Goal: Use online tool/utility: Utilize a website feature to perform a specific function

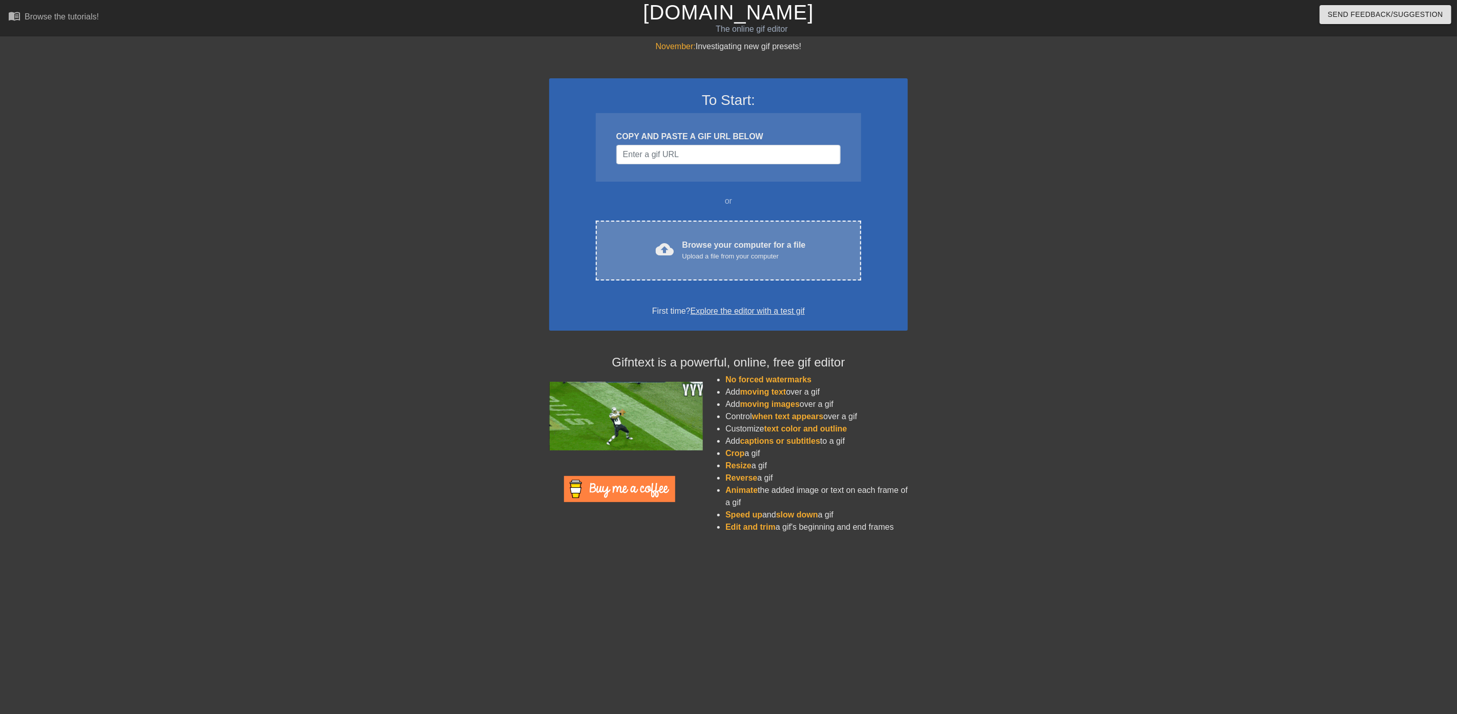
click at [690, 260] on div "Upload a file from your computer" at bounding box center [743, 256] width 123 height 10
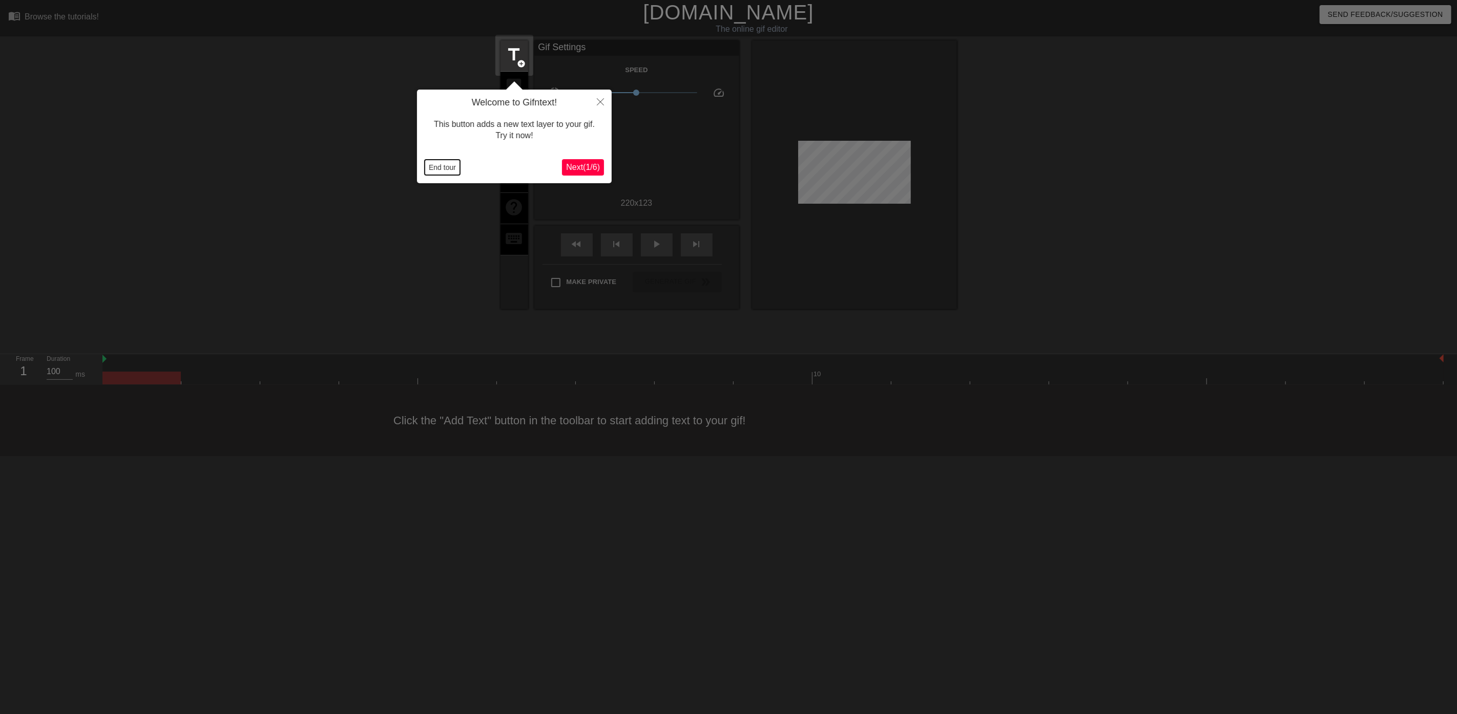
click at [438, 167] on button "End tour" at bounding box center [442, 167] width 35 height 15
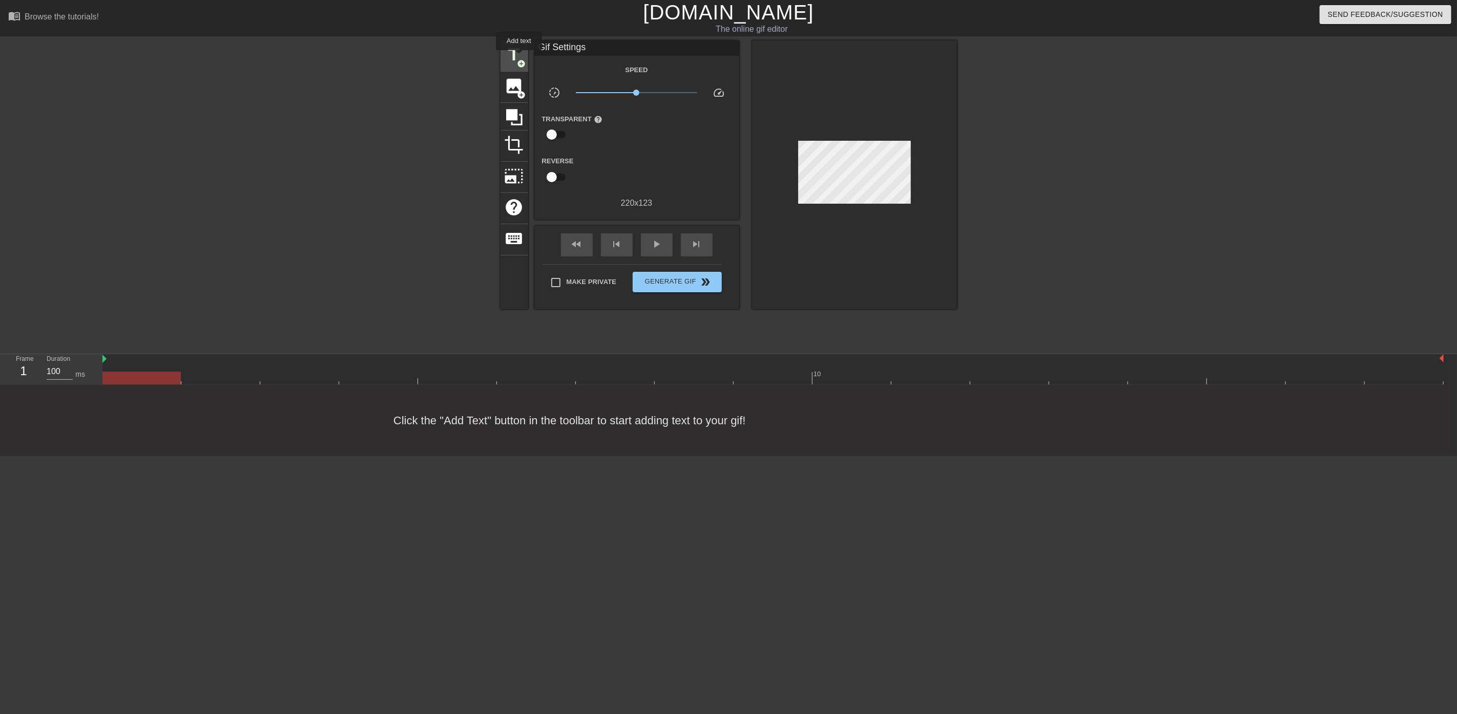
click at [519, 57] on span "title" at bounding box center [514, 54] width 19 height 19
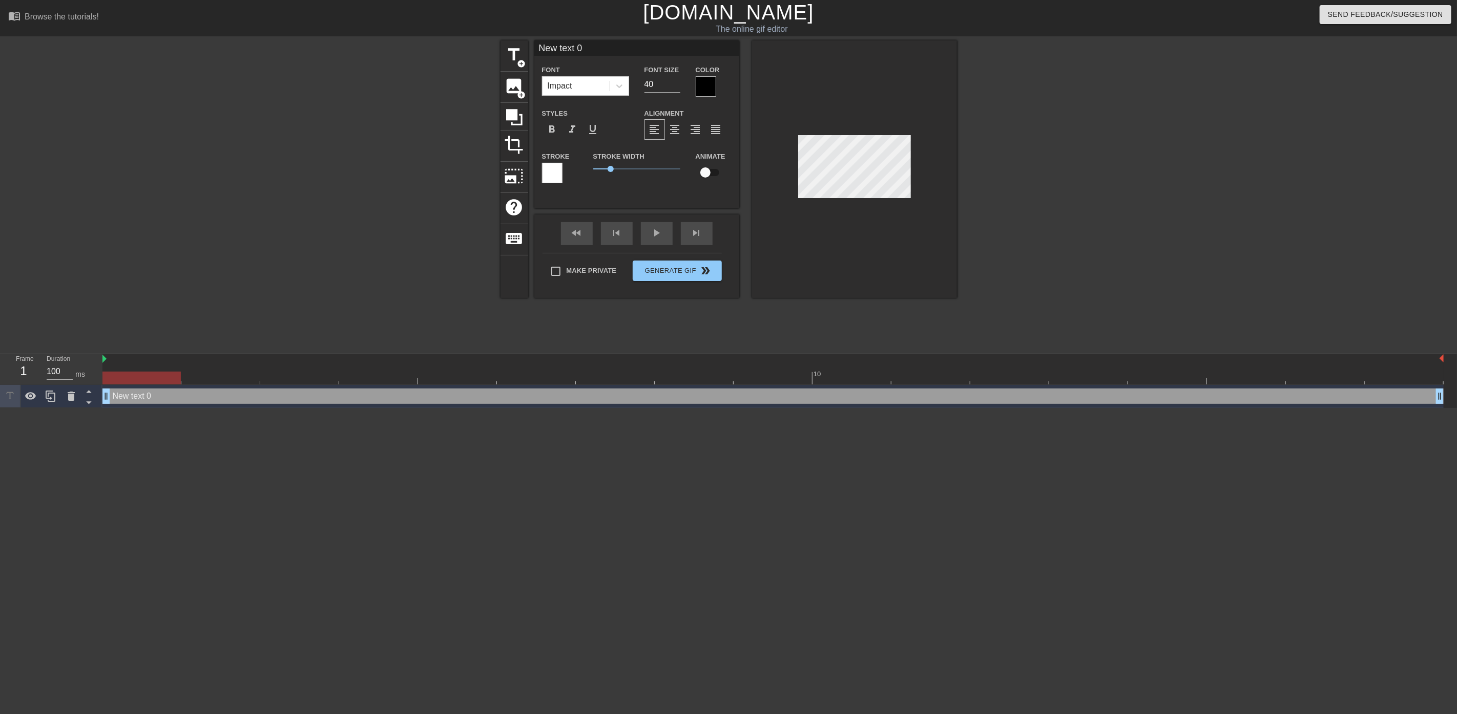
scroll to position [5, 23]
type input "E"
type textarea "E"
type input "Ep"
type textarea "Ep"
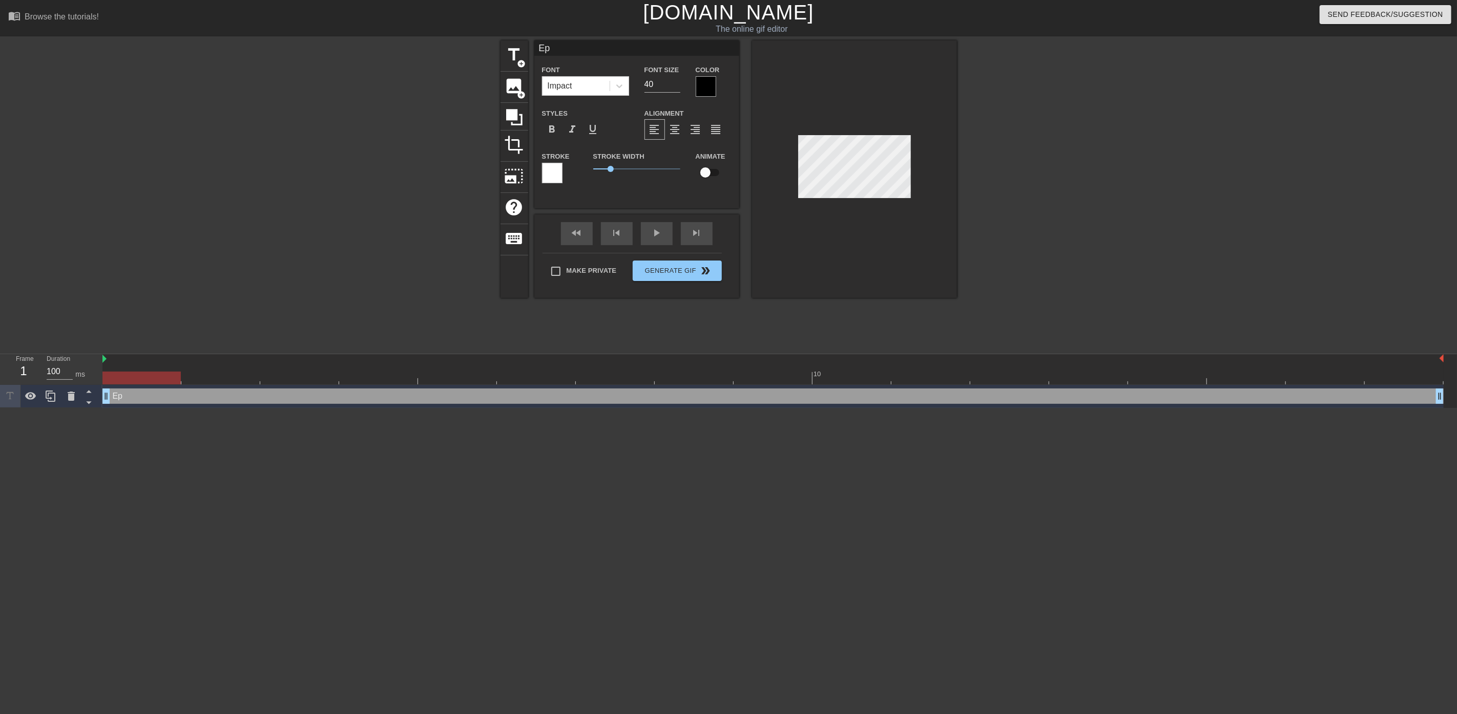
type input "Epi"
type textarea "Epic"
type input "Epic"
type textarea "Epic"
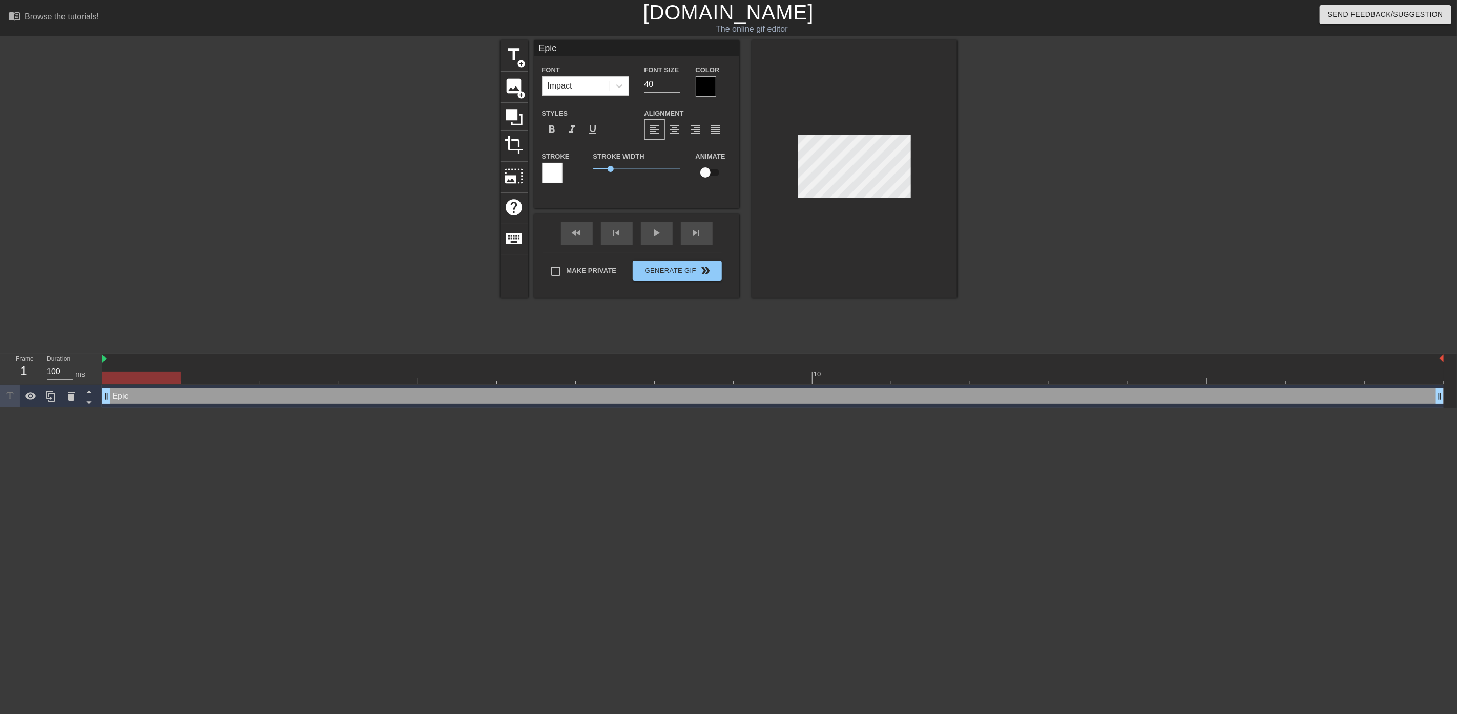
click at [976, 192] on div at bounding box center [1046, 193] width 154 height 307
click at [709, 84] on div at bounding box center [706, 86] width 20 height 20
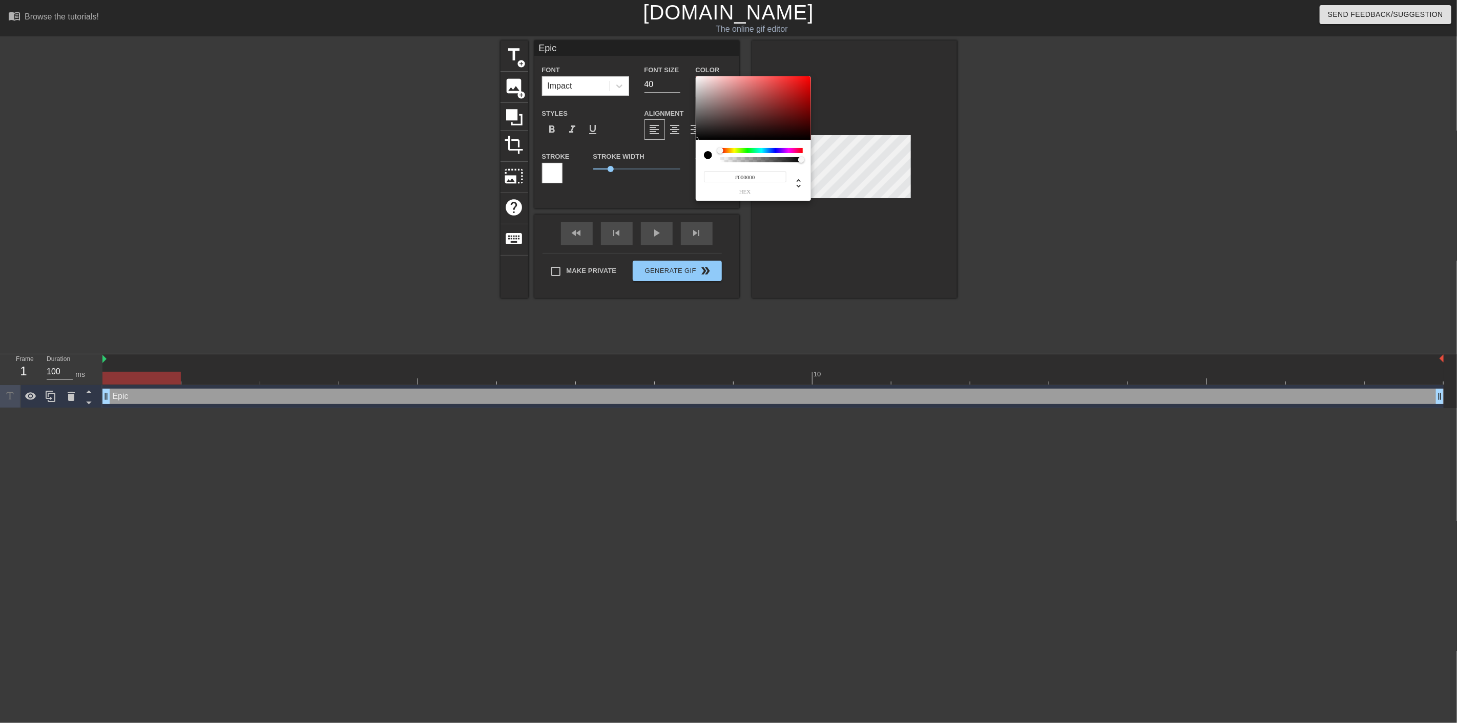
type input "0"
drag, startPoint x: 803, startPoint y: 162, endPoint x: 704, endPoint y: 161, distance: 98.9
click at [704, 161] on div at bounding box center [753, 155] width 99 height 14
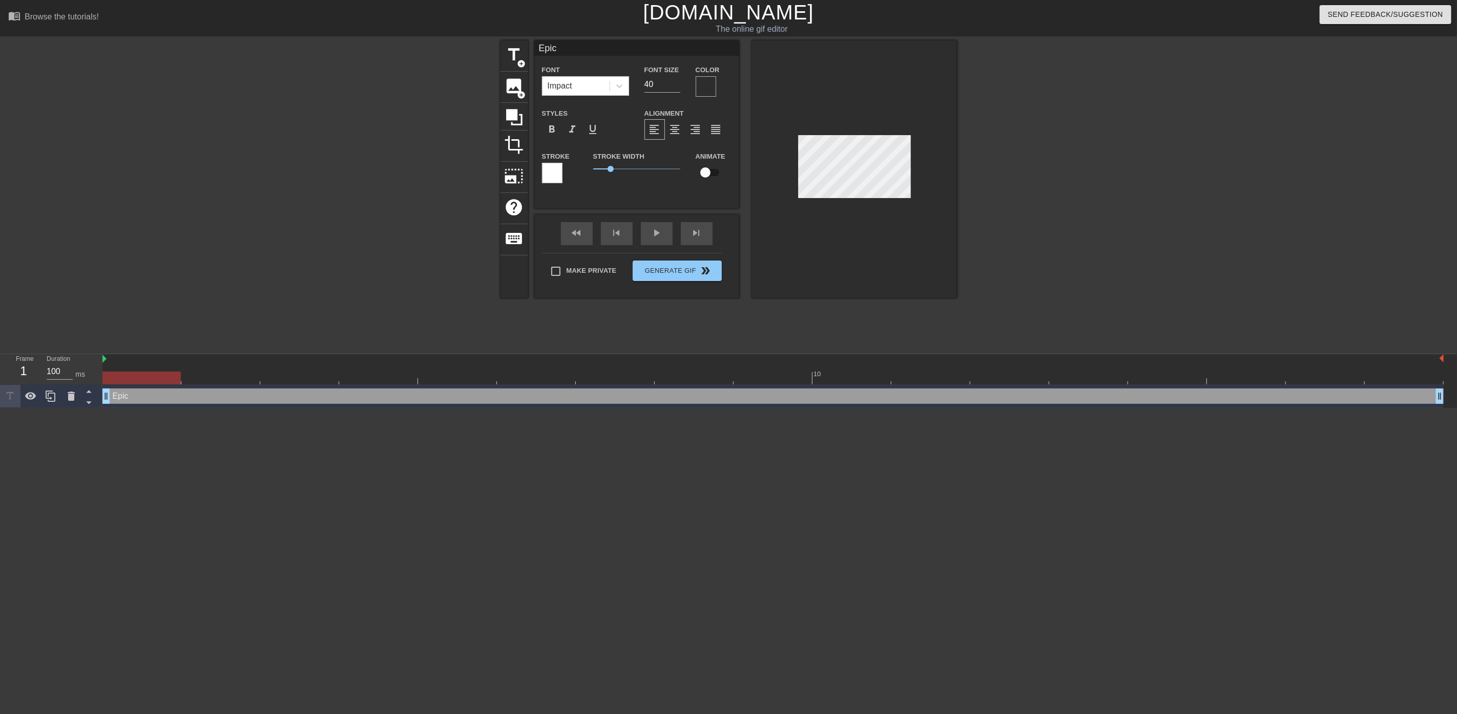
click at [547, 167] on div at bounding box center [552, 173] width 20 height 20
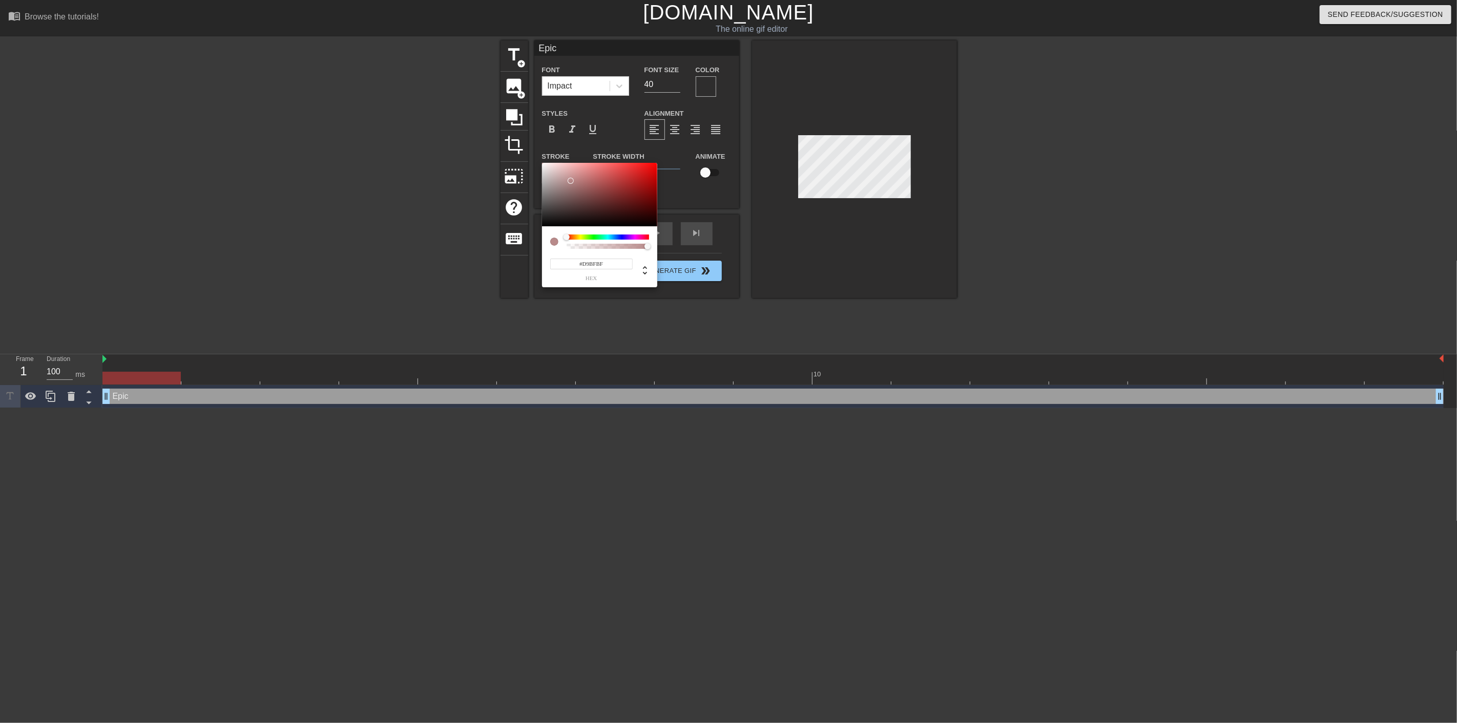
type input "#E1CFCF"
drag, startPoint x: 600, startPoint y: 206, endPoint x: 551, endPoint y: 171, distance: 60.4
click at [551, 171] on div at bounding box center [599, 195] width 115 height 64
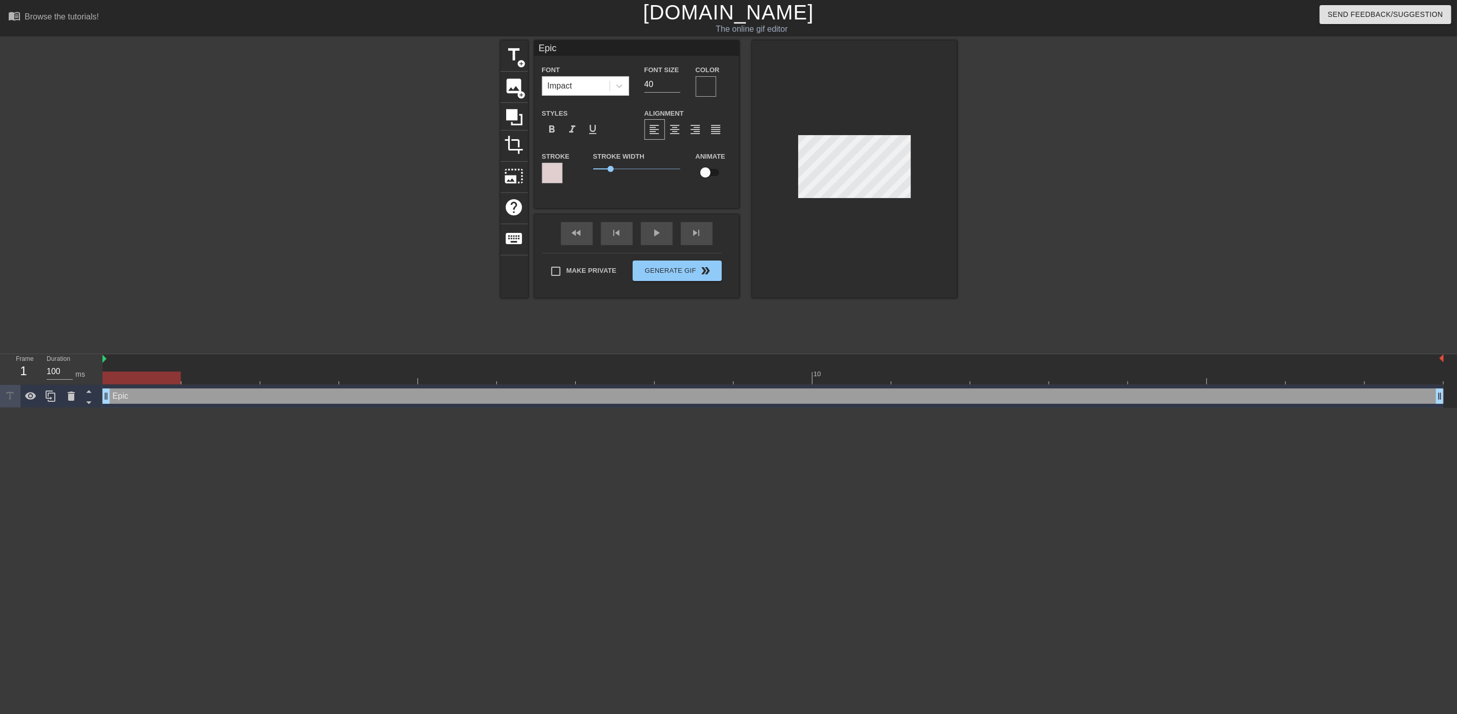
click at [700, 86] on div at bounding box center [706, 86] width 20 height 20
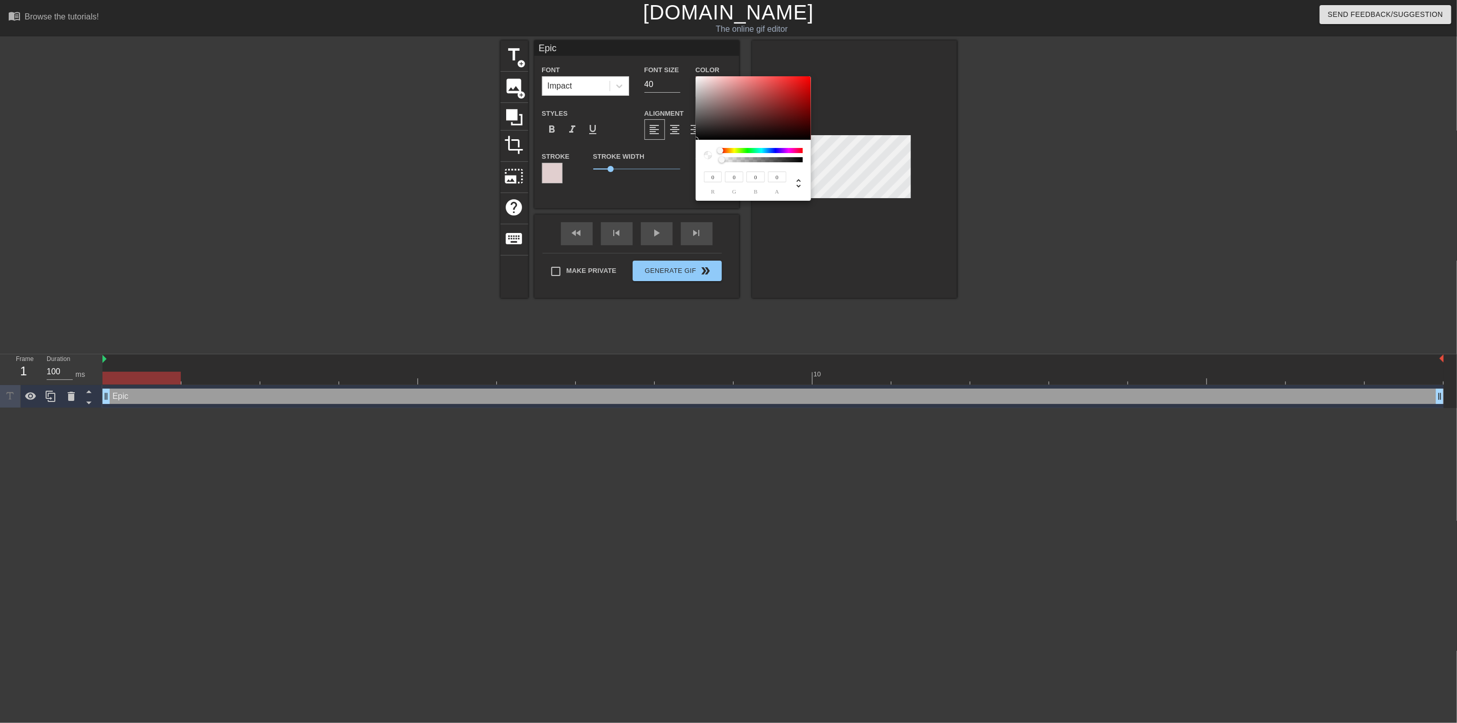
type input "34"
type input "24"
type input "23"
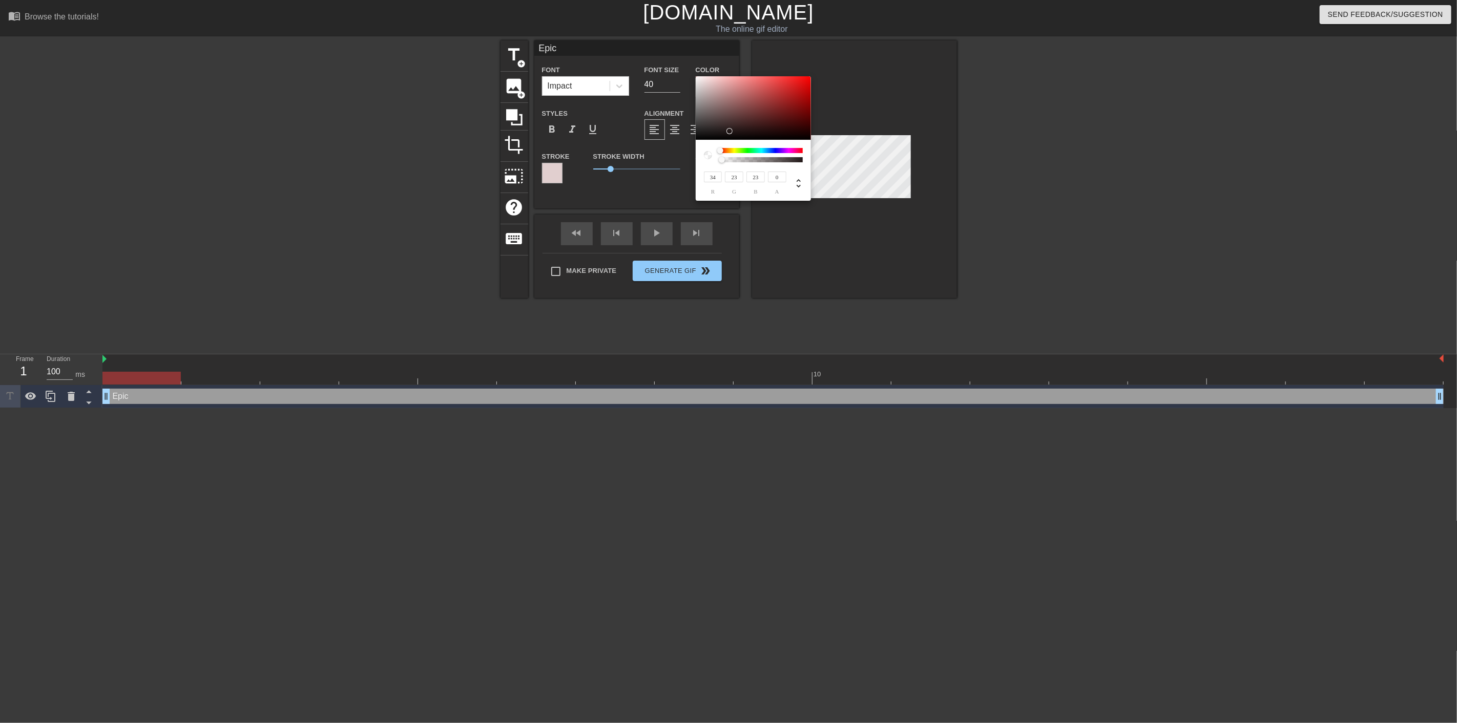
type input "21"
type input "22"
type input "10"
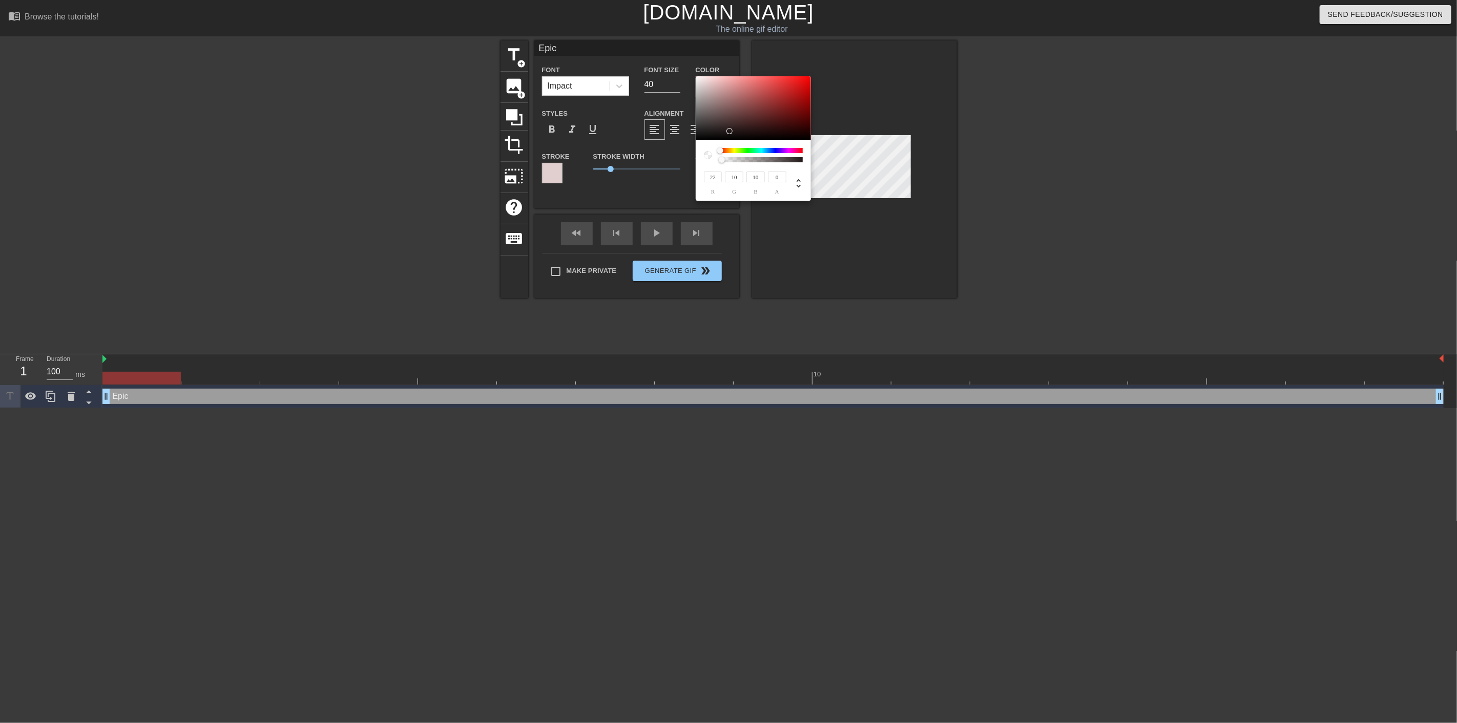
type input "14"
type input "5"
type input "4"
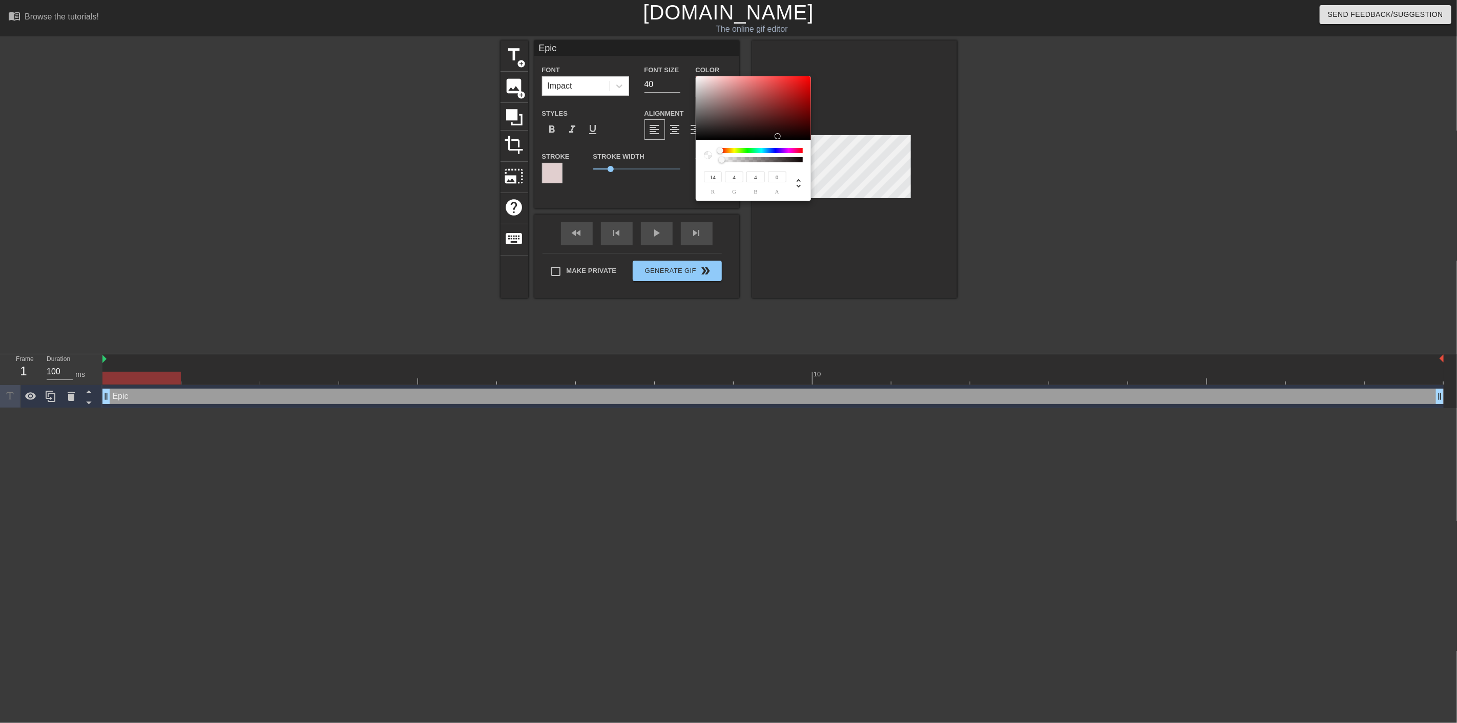
type input "11"
type input "3"
type input "2"
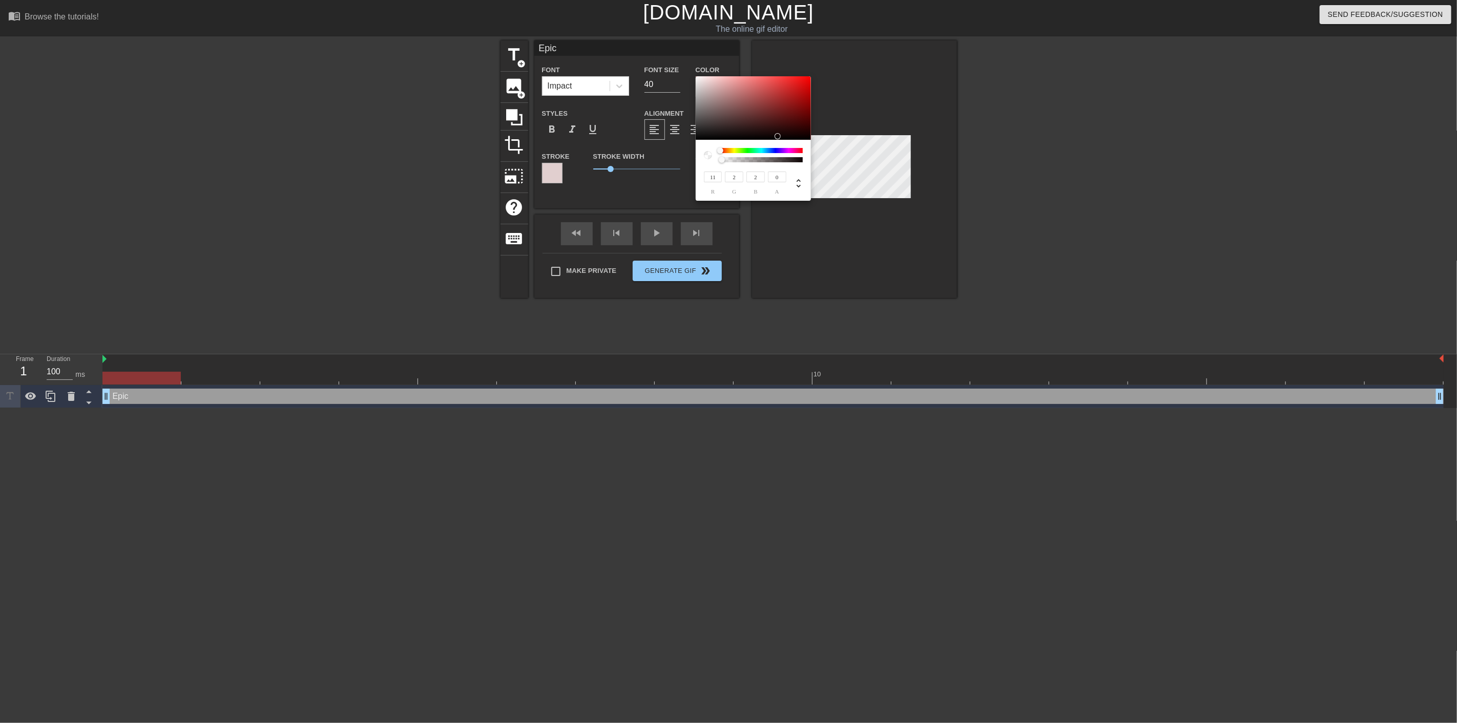
type input "9"
type input "1"
drag, startPoint x: 730, startPoint y: 131, endPoint x: 800, endPoint y: 137, distance: 69.9
click at [800, 137] on div at bounding box center [753, 108] width 115 height 64
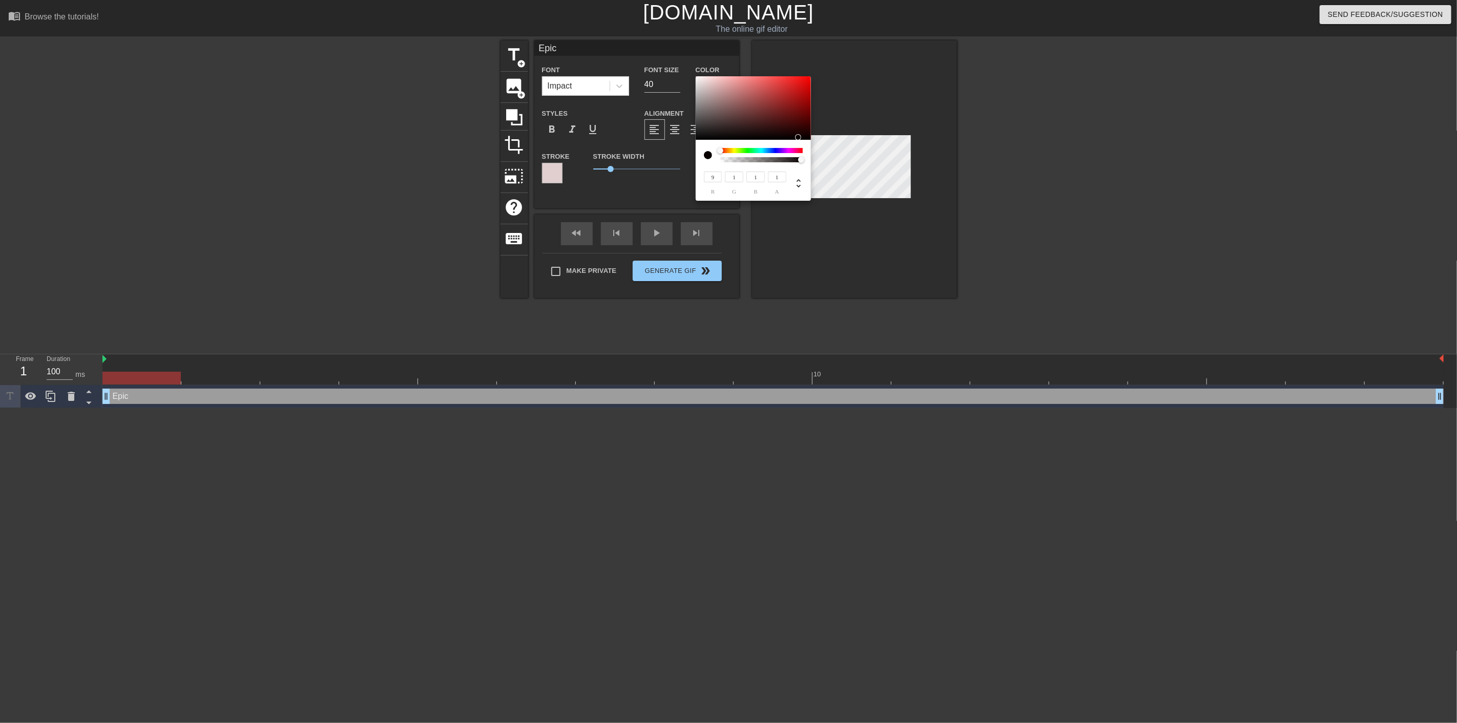
drag, startPoint x: 723, startPoint y: 157, endPoint x: 823, endPoint y: 159, distance: 100.4
click at [823, 159] on div "9 r 1 g 1 b 1 a" at bounding box center [728, 361] width 1457 height 723
type input "0.02"
type input "230"
type input "174"
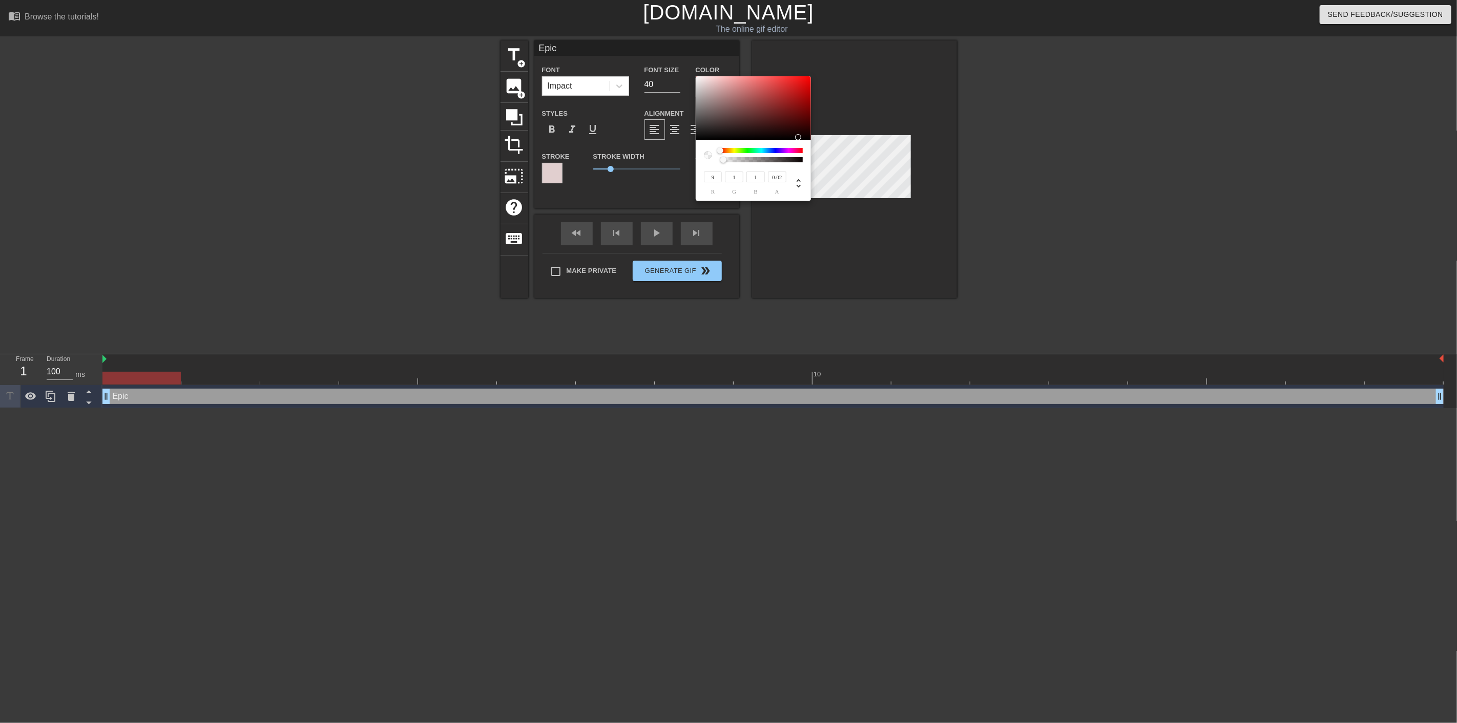
type input "174"
type input "175"
type input "0"
type input "181"
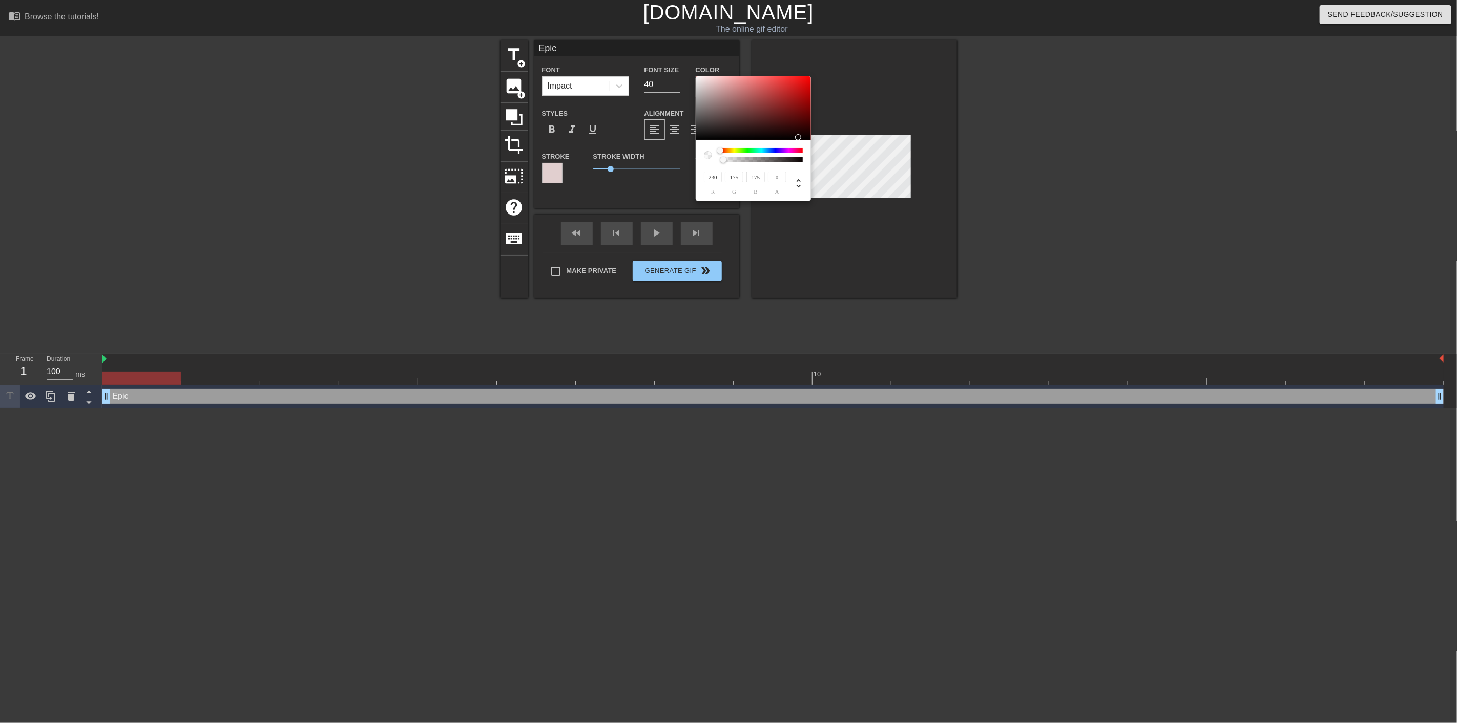
type input "181"
type input "228"
type input "207"
type input "209"
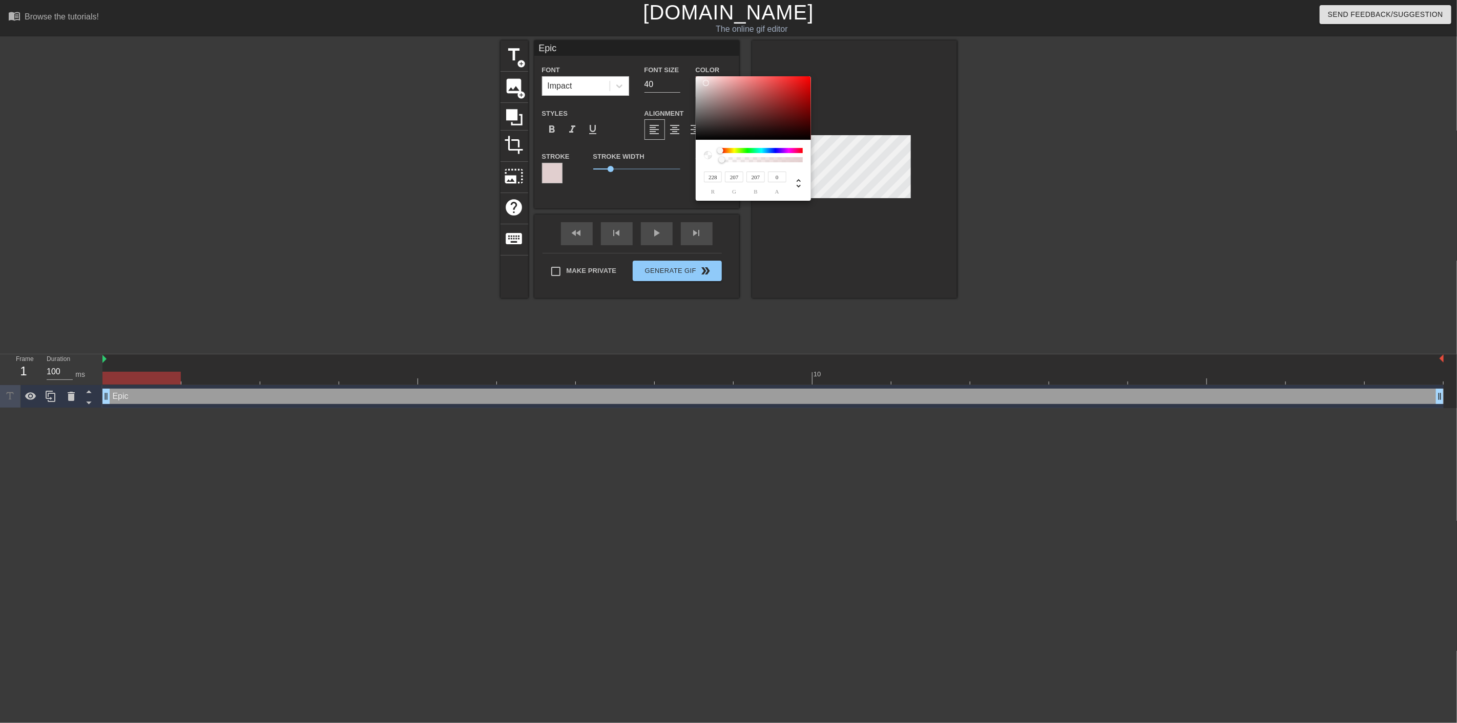
type input "209"
type input "210"
click at [704, 83] on div at bounding box center [704, 83] width 6 height 6
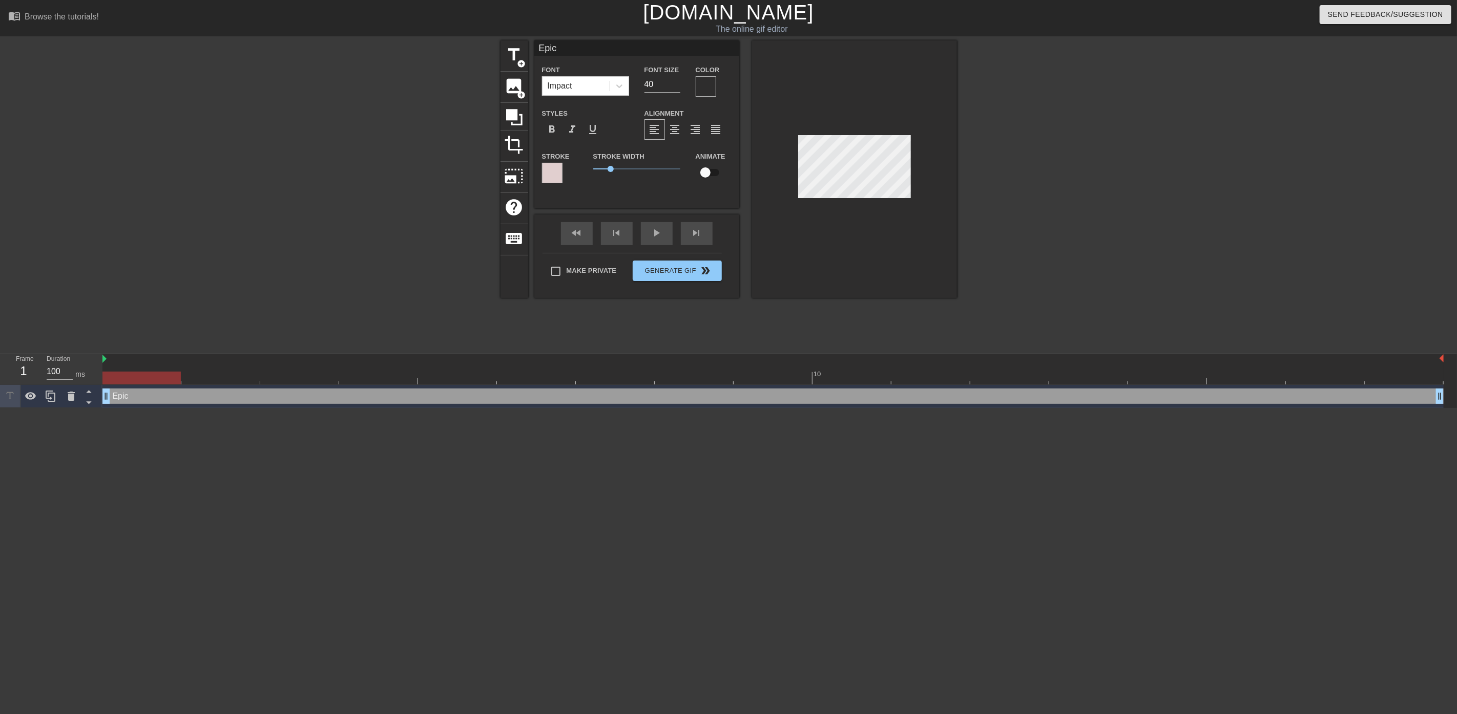
click at [556, 169] on div at bounding box center [552, 173] width 20 height 20
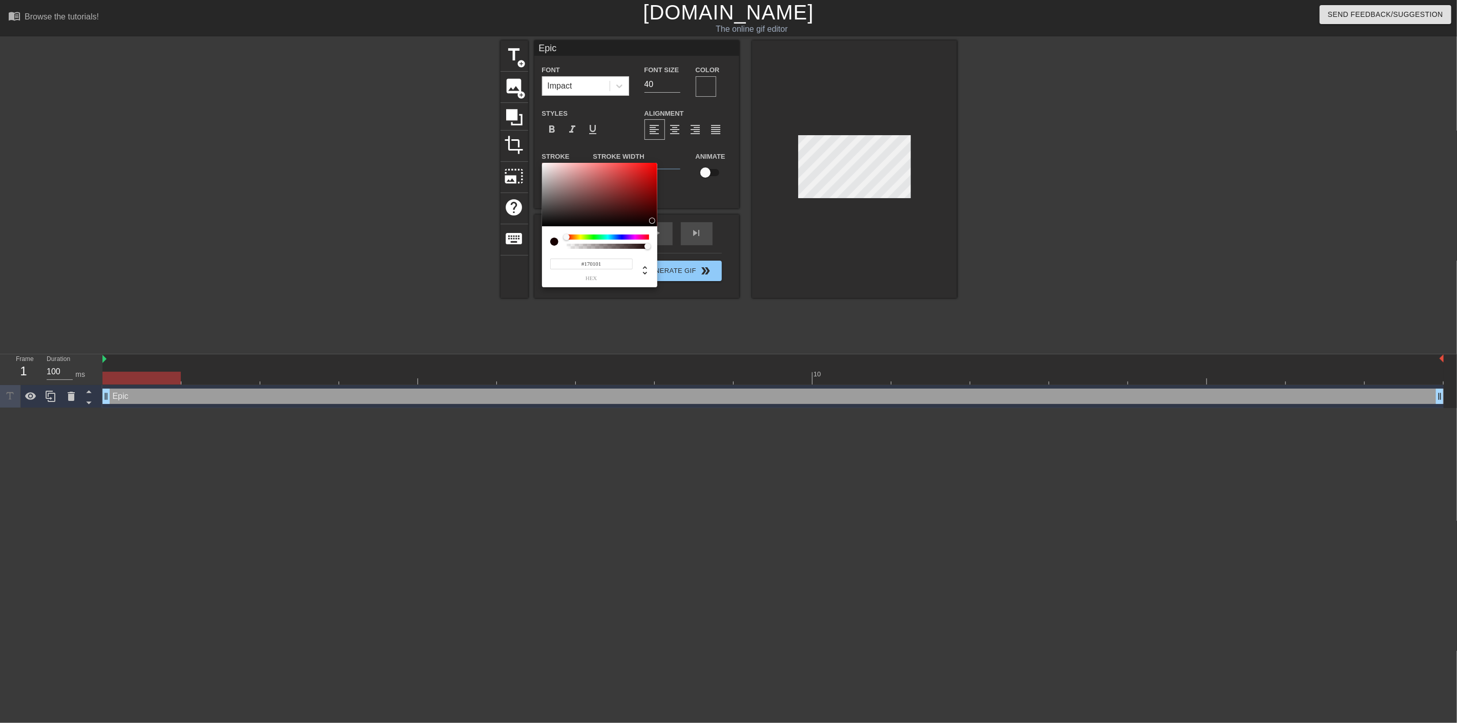
drag, startPoint x: 552, startPoint y: 170, endPoint x: 650, endPoint y: 221, distance: 110.6
click at [650, 221] on div at bounding box center [652, 221] width 6 height 6
type input "23"
type input "1"
drag, startPoint x: 645, startPoint y: 248, endPoint x: 679, endPoint y: 243, distance: 33.6
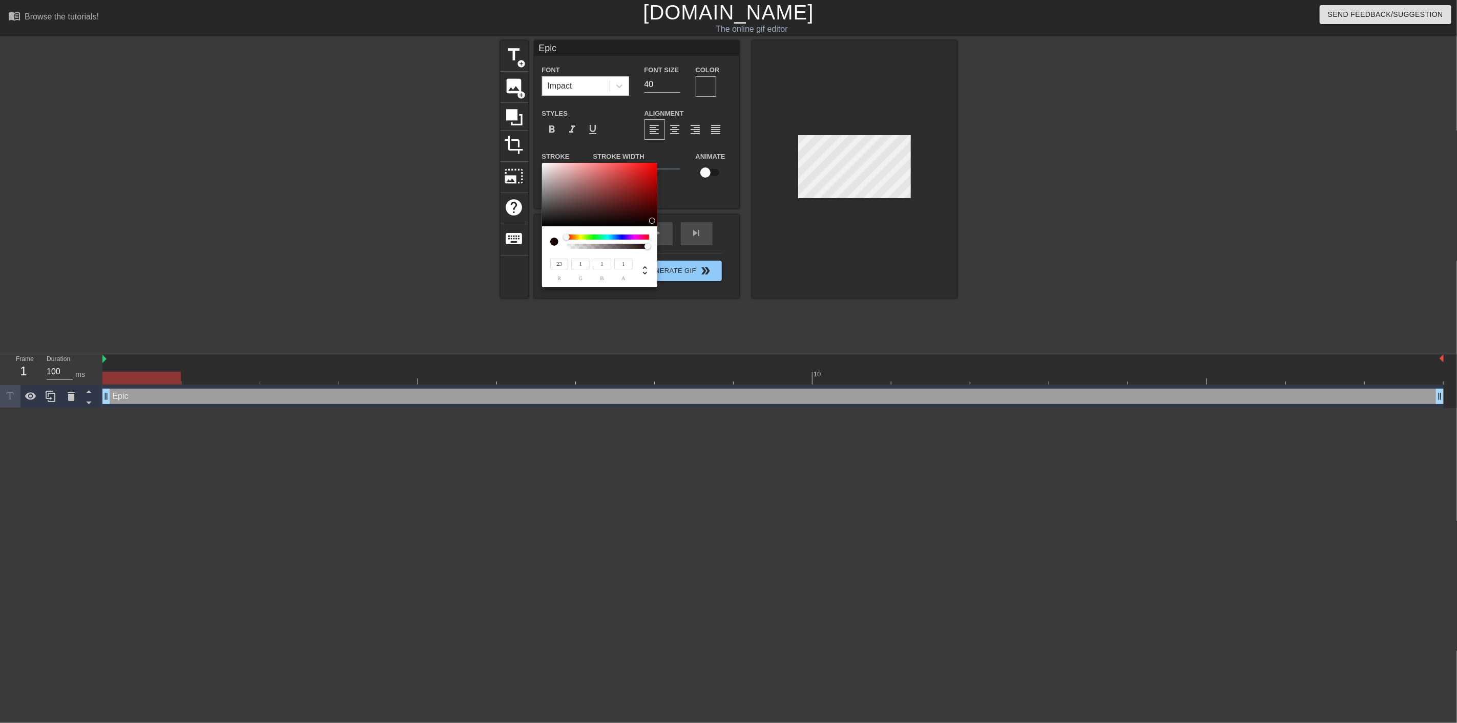
click at [679, 243] on div "23 r 1 g 1 b 1 a" at bounding box center [728, 361] width 1457 height 723
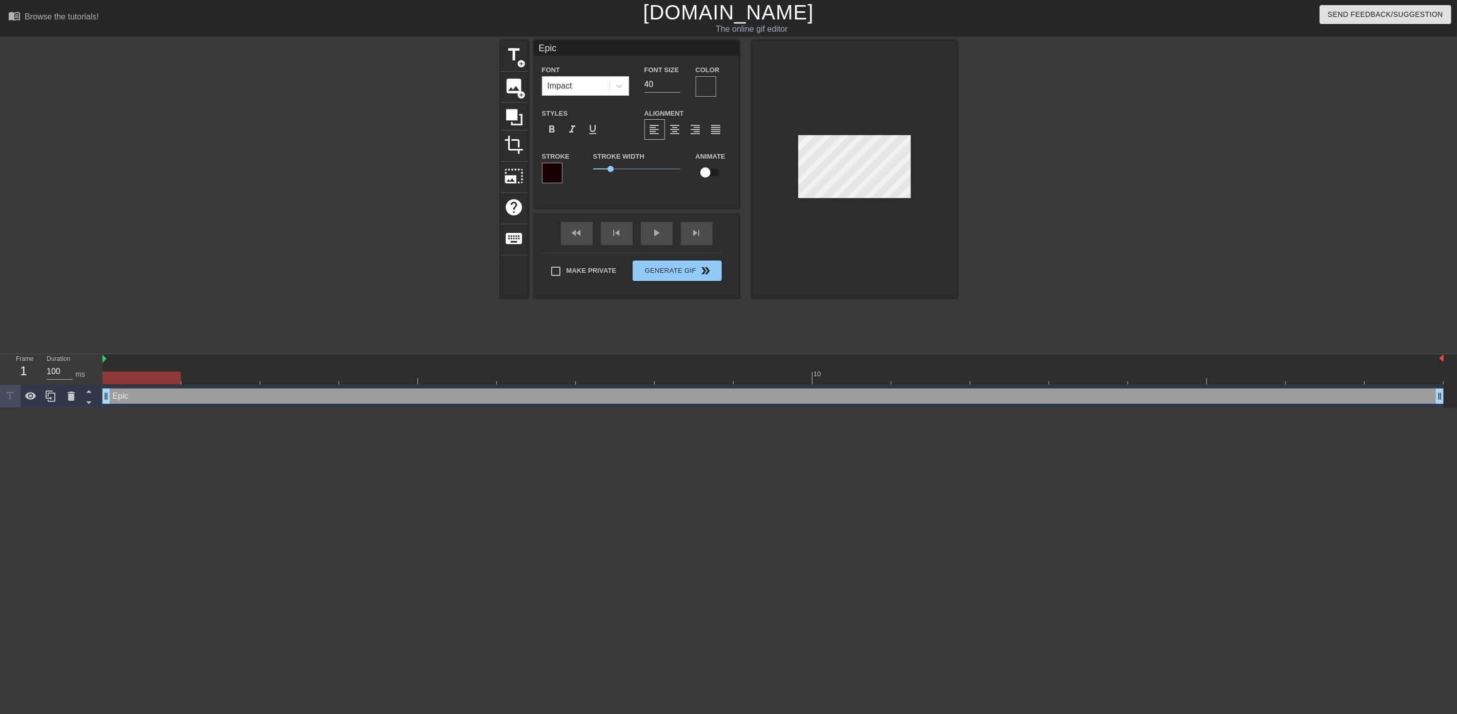
click at [712, 89] on div at bounding box center [706, 86] width 20 height 20
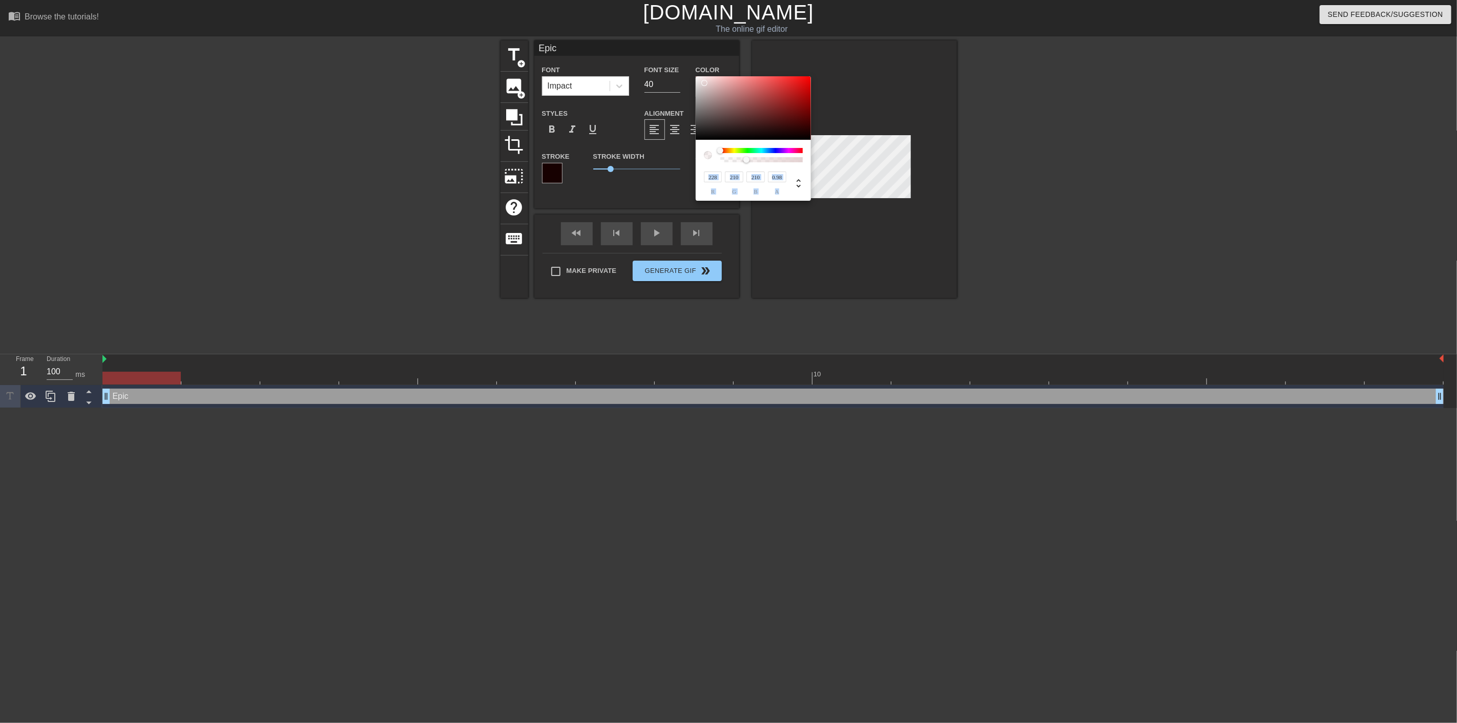
type input "1"
drag, startPoint x: 722, startPoint y: 159, endPoint x: 808, endPoint y: 163, distance: 85.6
click at [810, 163] on div "228 r 210 g 210 b 1 a" at bounding box center [753, 170] width 115 height 61
type input "242"
type input "235"
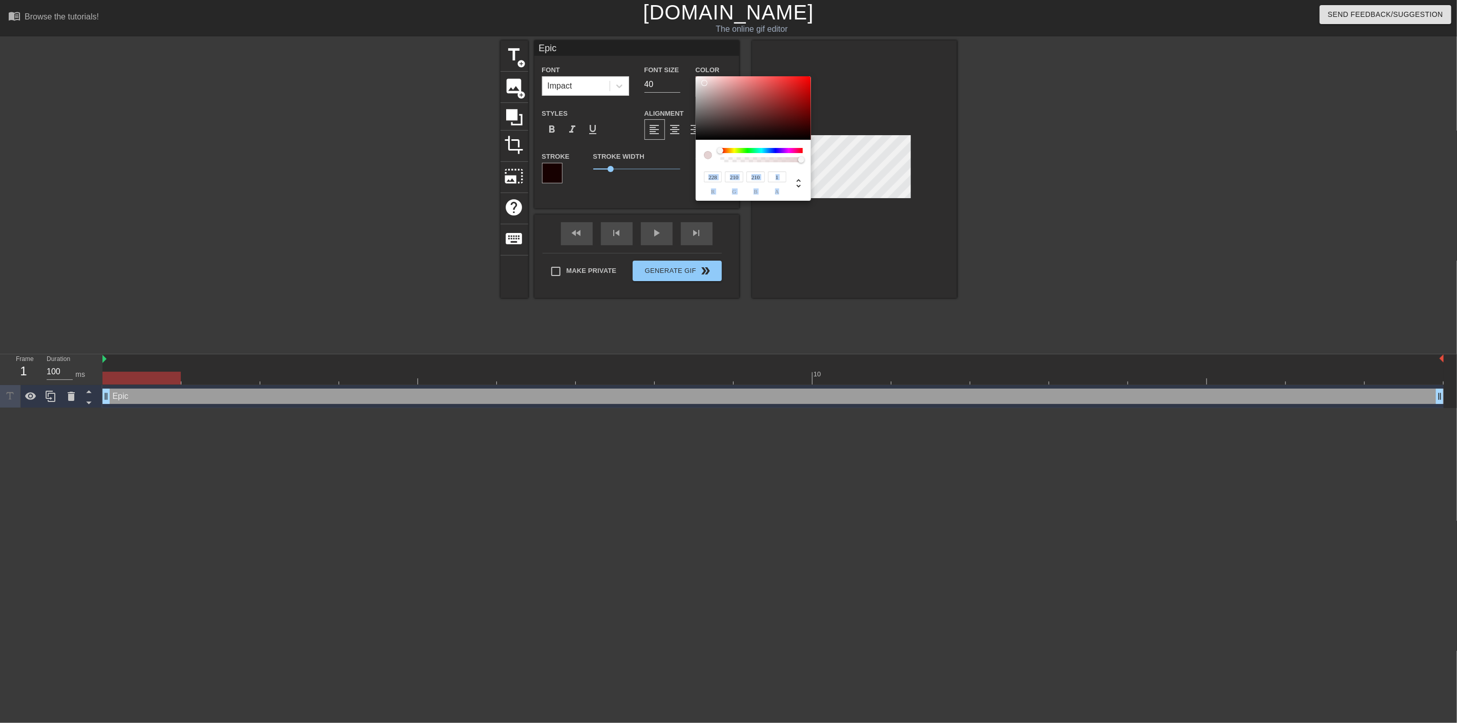
type input "235"
click at [699, 79] on div at bounding box center [753, 108] width 115 height 64
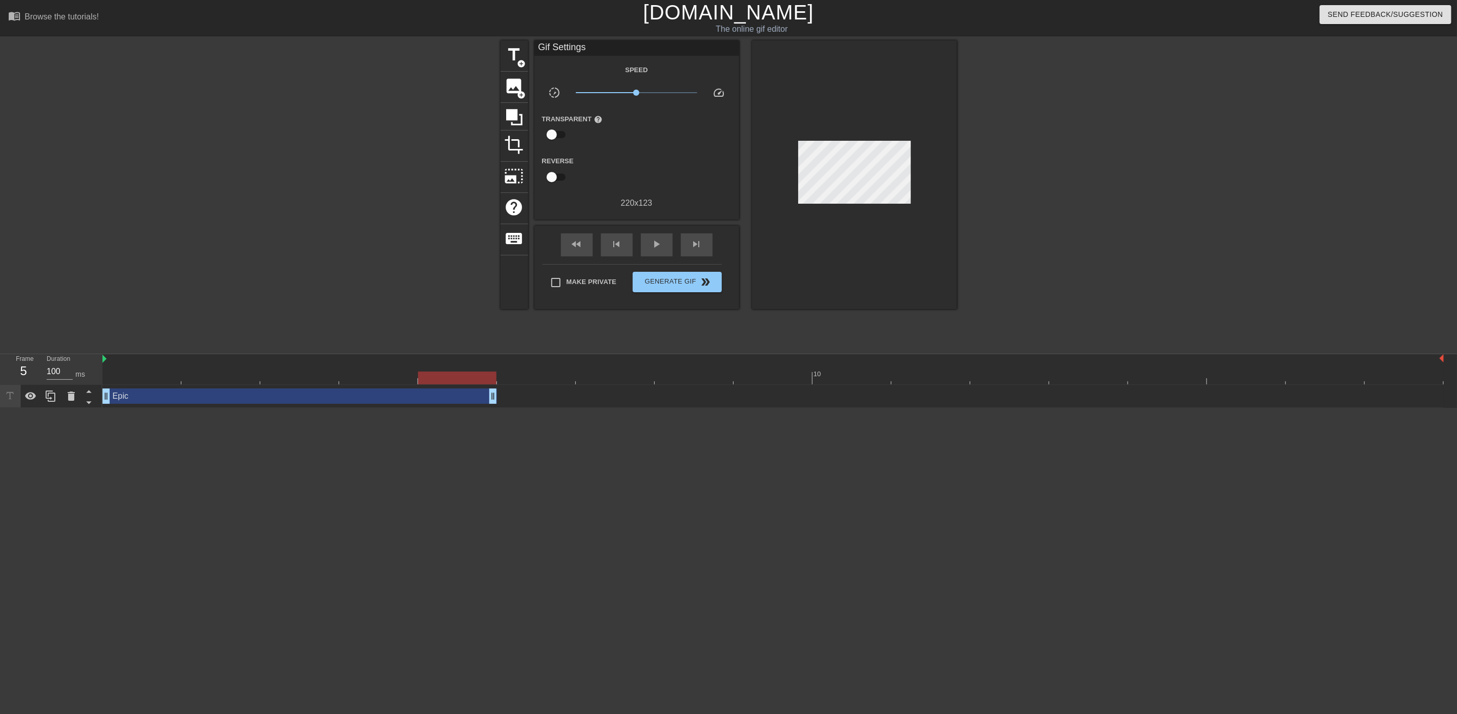
drag, startPoint x: 1437, startPoint y: 394, endPoint x: 527, endPoint y: 402, distance: 910.2
click at [527, 402] on div "Epic drag_handle drag_handle" at bounding box center [772, 396] width 1341 height 15
click at [55, 403] on icon at bounding box center [51, 396] width 12 height 12
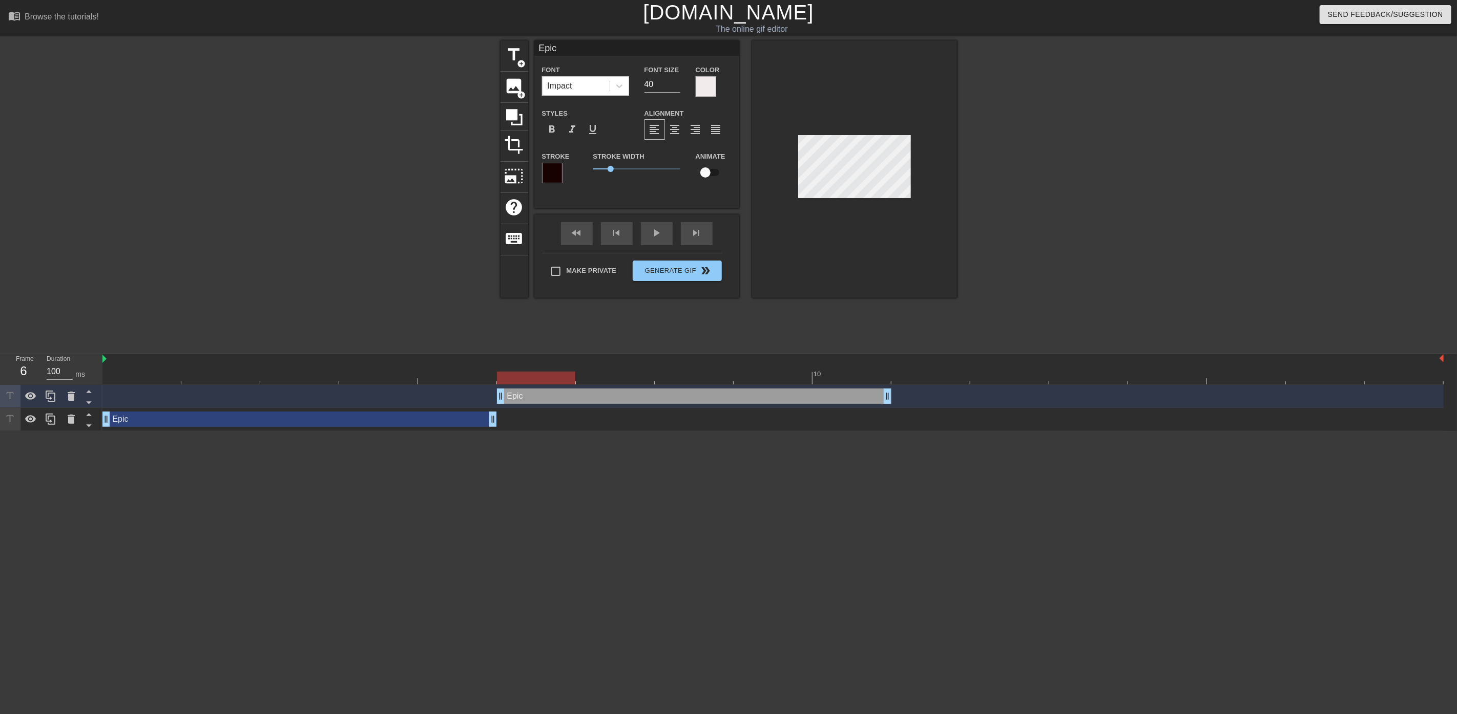
drag, startPoint x: 290, startPoint y: 393, endPoint x: 720, endPoint y: 381, distance: 430.4
click at [720, 381] on div "10 Epic drag_handle drag_handle Epic drag_handle drag_handle" at bounding box center [779, 392] width 1354 height 77
drag, startPoint x: 887, startPoint y: 393, endPoint x: 586, endPoint y: 408, distance: 300.5
click at [586, 408] on div "Epic drag_handle drag_handle Epic drag_handle drag_handle" at bounding box center [779, 408] width 1354 height 46
click at [53, 397] on icon at bounding box center [51, 396] width 12 height 12
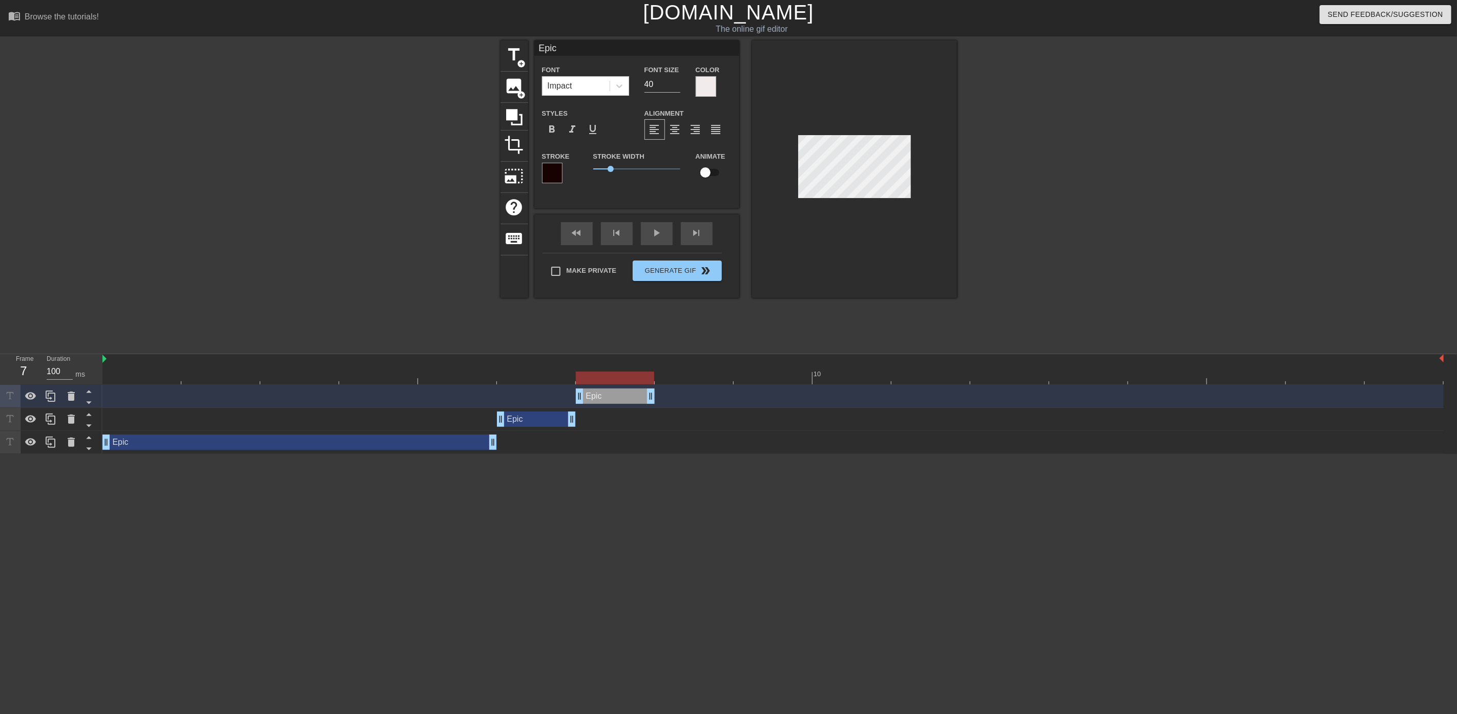
drag, startPoint x: 555, startPoint y: 393, endPoint x: 616, endPoint y: 397, distance: 60.6
click at [616, 397] on div "Epic drag_handle drag_handle" at bounding box center [615, 396] width 79 height 15
click at [58, 397] on div at bounding box center [50, 396] width 20 height 23
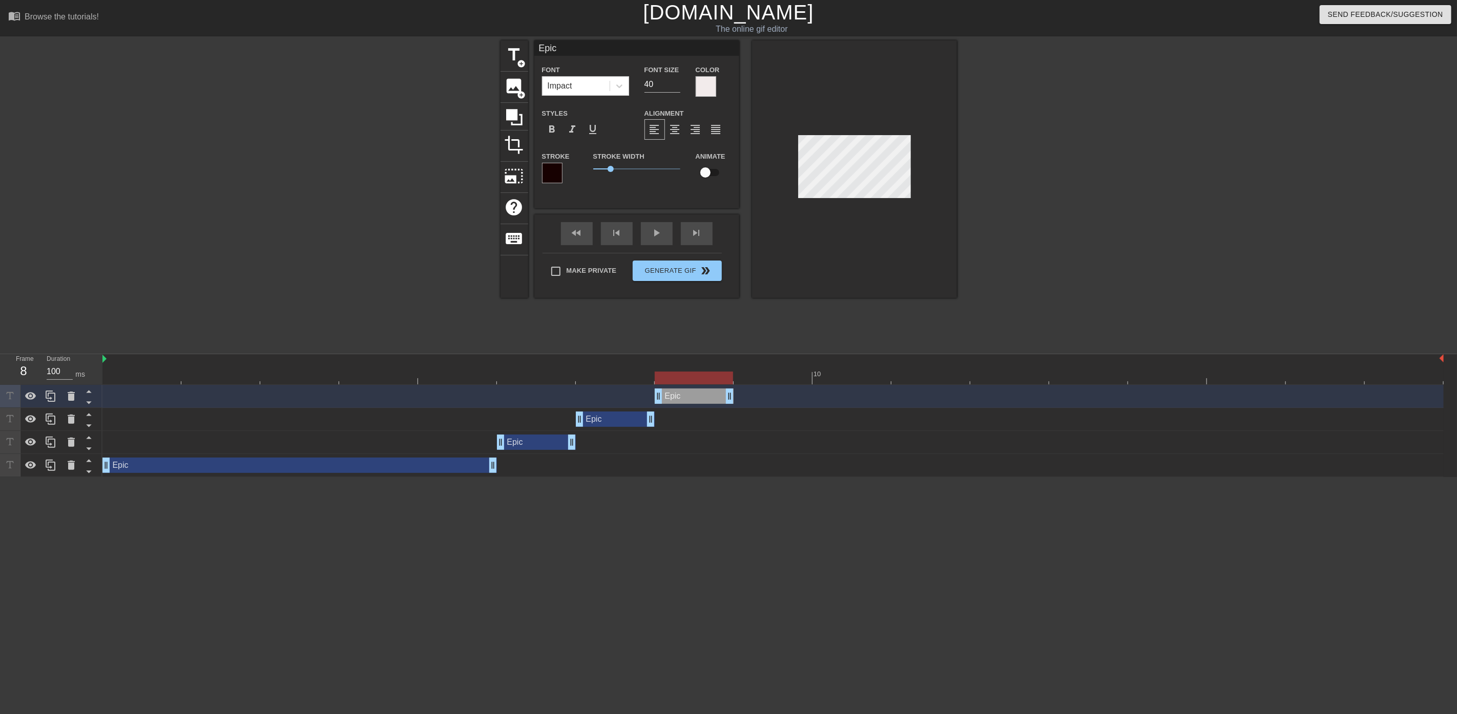
drag, startPoint x: 623, startPoint y: 393, endPoint x: 702, endPoint y: 394, distance: 79.4
click at [702, 394] on div "Epic drag_handle drag_handle" at bounding box center [694, 396] width 79 height 15
click at [57, 396] on icon at bounding box center [51, 396] width 12 height 12
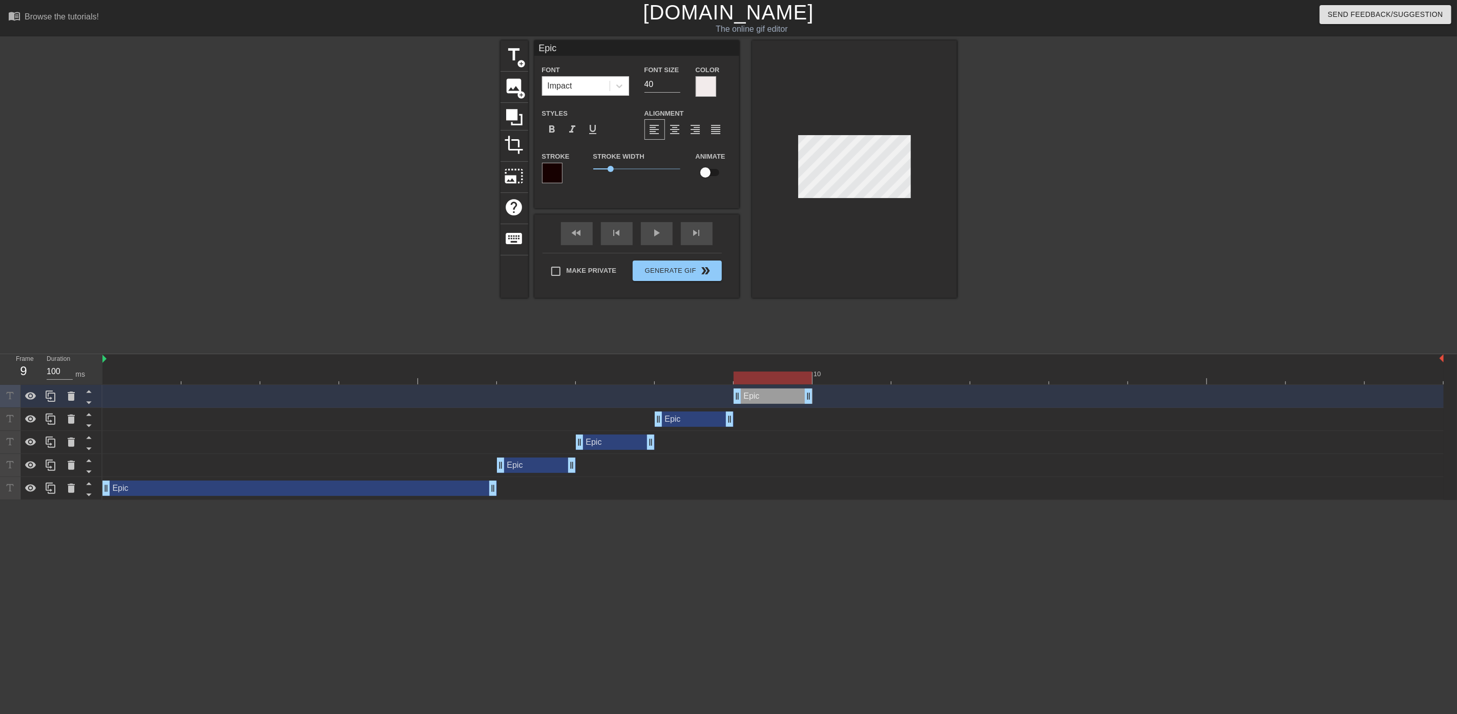
drag, startPoint x: 714, startPoint y: 394, endPoint x: 764, endPoint y: 396, distance: 49.7
click at [764, 396] on div "Epic drag_handle drag_handle" at bounding box center [772, 396] width 79 height 15
click at [54, 400] on icon at bounding box center [51, 396] width 10 height 11
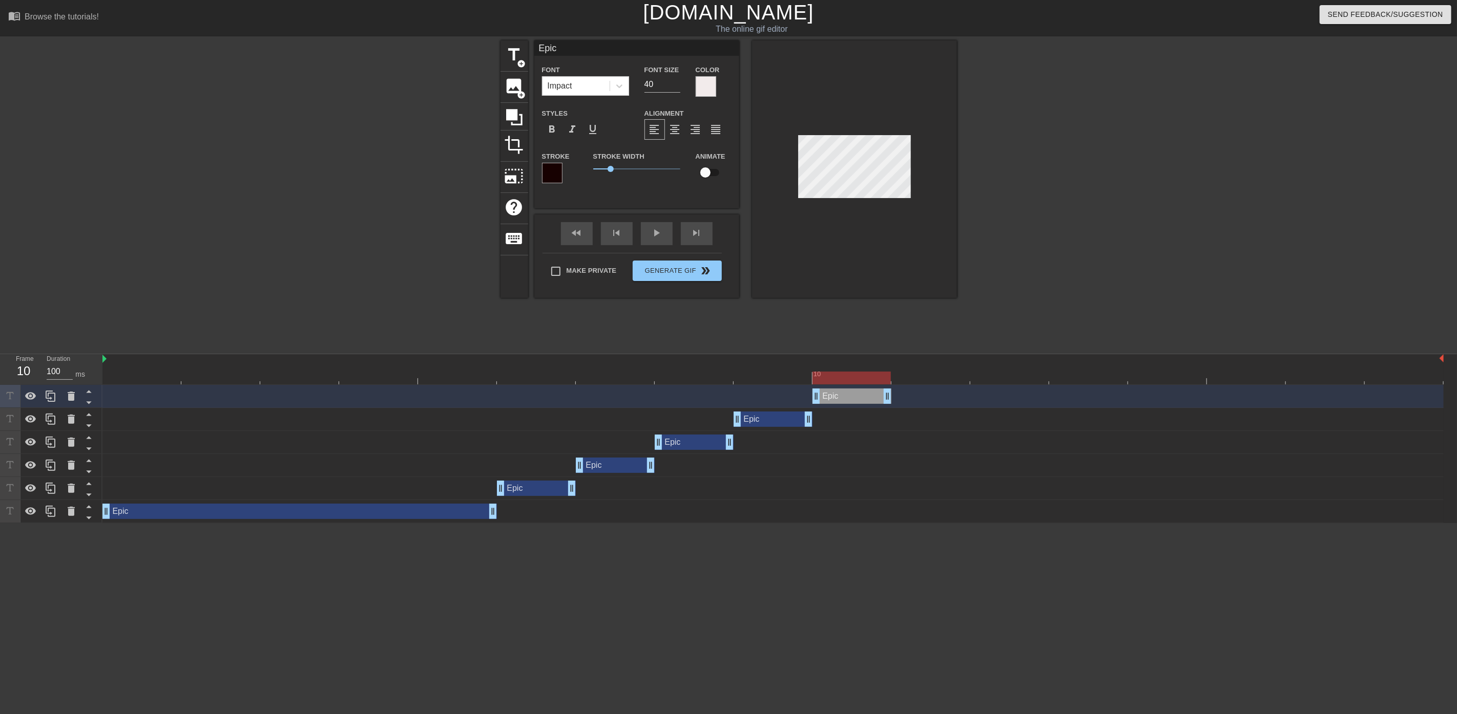
drag, startPoint x: 769, startPoint y: 395, endPoint x: 869, endPoint y: 386, distance: 100.8
click at [869, 386] on div "Epic drag_handle drag_handle" at bounding box center [772, 396] width 1341 height 23
click at [49, 405] on div at bounding box center [50, 396] width 20 height 23
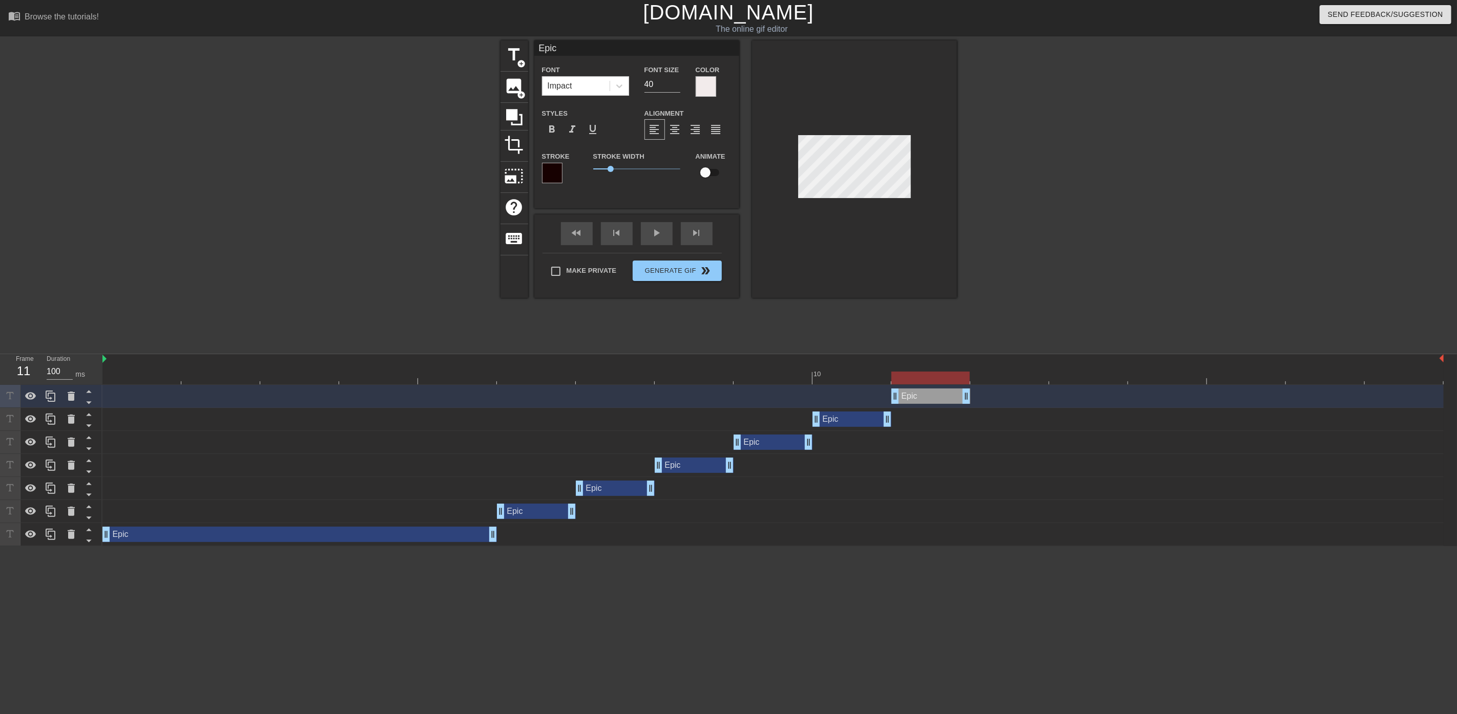
drag, startPoint x: 873, startPoint y: 401, endPoint x: 939, endPoint y: 396, distance: 65.7
click at [939, 396] on div "Epic drag_handle drag_handle" at bounding box center [930, 396] width 79 height 15
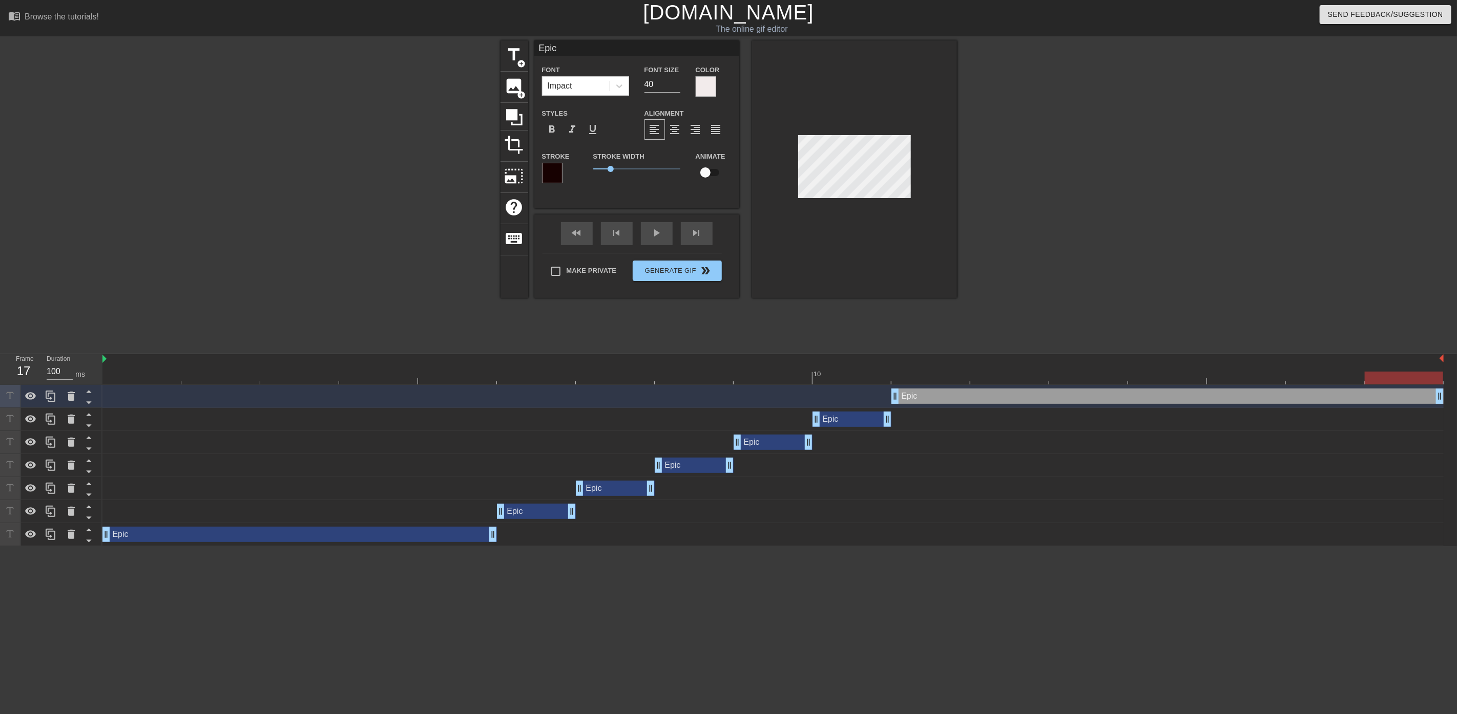
drag, startPoint x: 965, startPoint y: 396, endPoint x: 1456, endPoint y: 377, distance: 491.6
click at [1456, 377] on div "10 Epic drag_handle drag_handle Epic drag_handle drag_handle Epic drag_handle d…" at bounding box center [779, 450] width 1354 height 192
click at [1209, 218] on div "title add_circle image add_circle crop photo_size_select_large help keyboard Ep…" at bounding box center [728, 193] width 1457 height 307
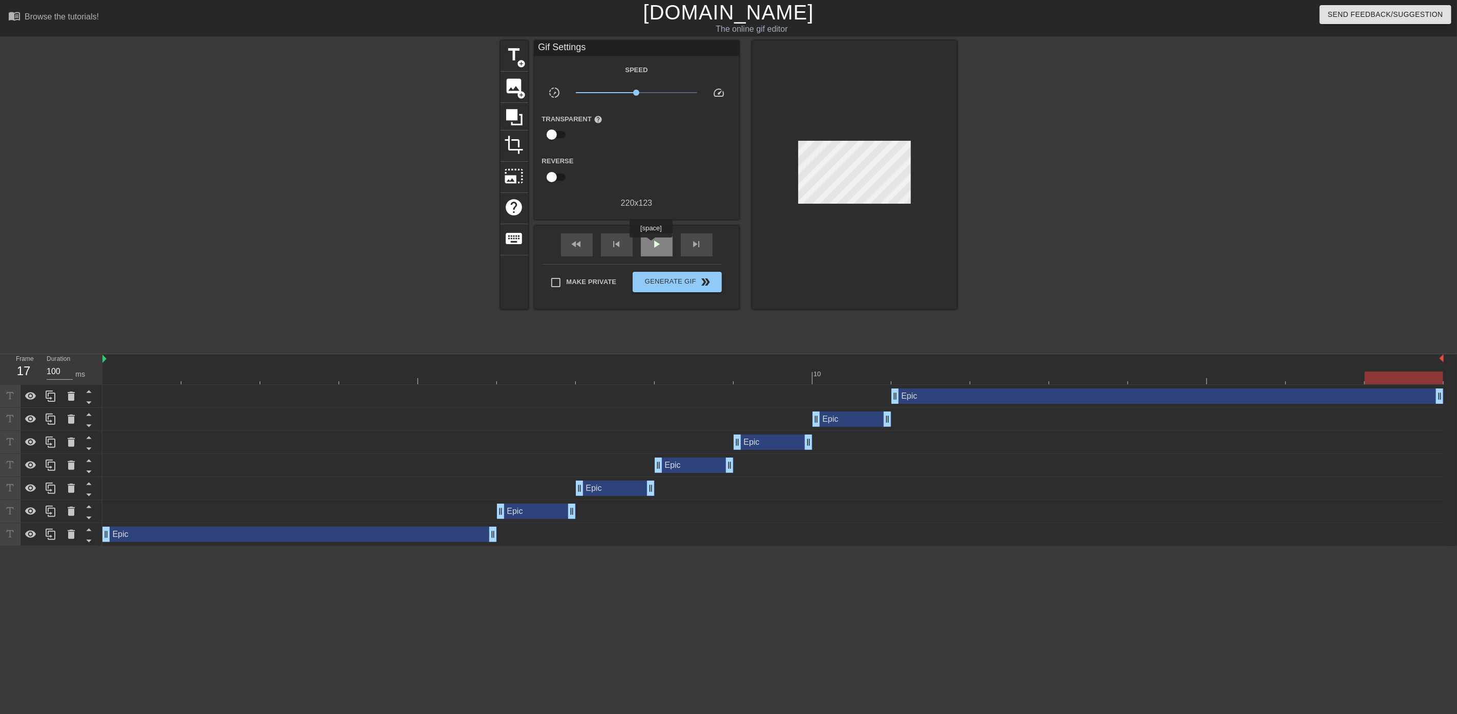
click at [650, 244] on span "play_arrow" at bounding box center [656, 244] width 12 height 12
click at [671, 281] on span "Generate Gif double_arrow" at bounding box center [677, 282] width 80 height 12
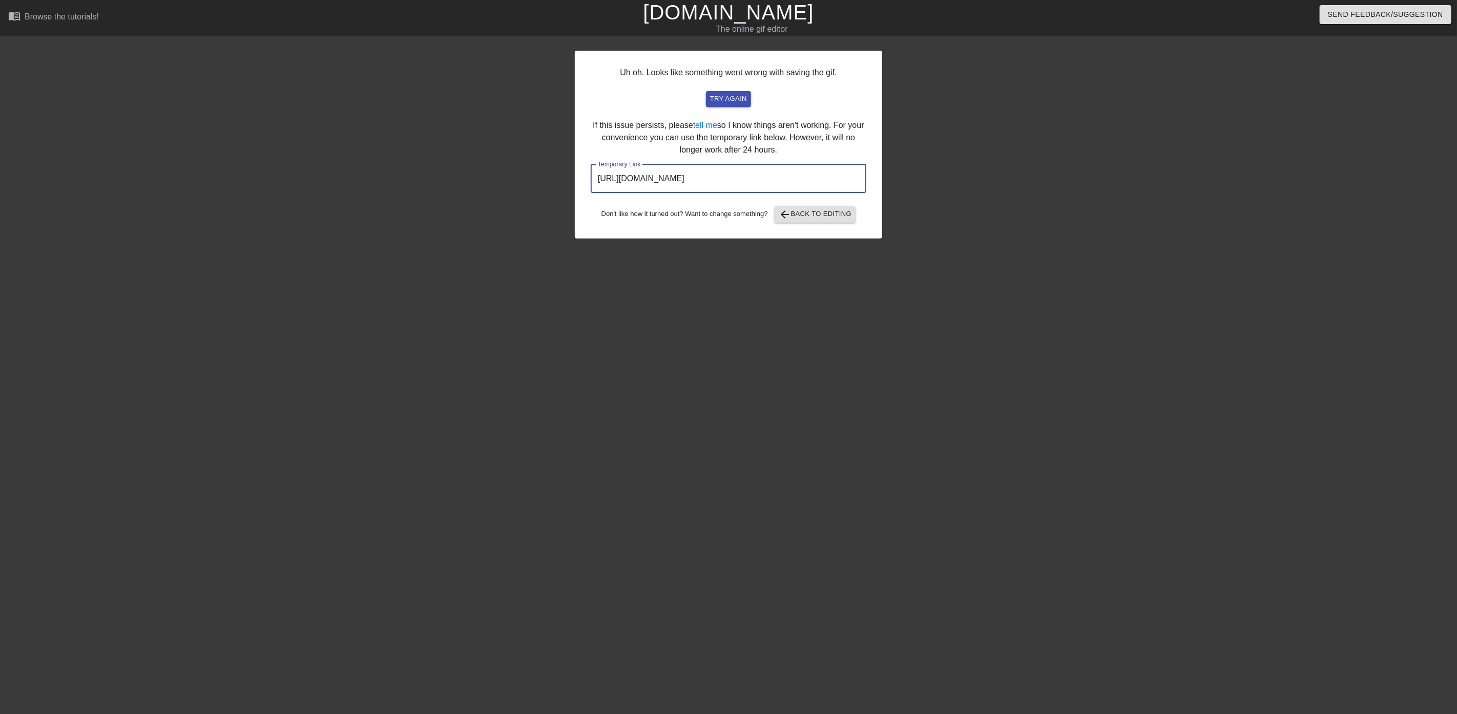
click at [775, 176] on input "[URL][DOMAIN_NAME]" at bounding box center [729, 178] width 276 height 29
click at [752, 19] on link "[DOMAIN_NAME]" at bounding box center [728, 12] width 171 height 23
